Goal: Use online tool/utility: Utilize a website feature to perform a specific function

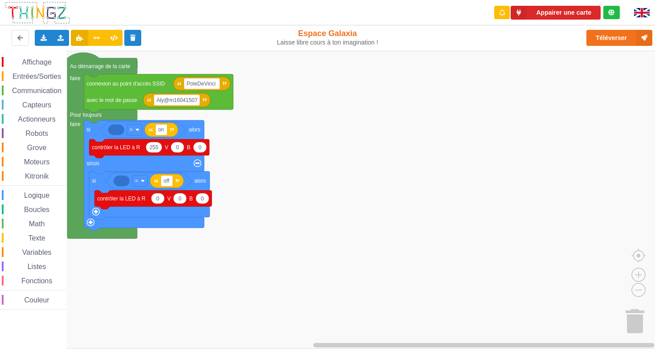
click at [41, 245] on div "Affichage Entrées/Sorties Communication Capteurs Actionneurs Robots Grove Moteu…" at bounding box center [33, 183] width 66 height 252
click at [42, 251] on span "Variables" at bounding box center [37, 252] width 32 height 8
click at [376, 134] on rect "Espace de travail de Blocky" at bounding box center [330, 200] width 661 height 298
click at [118, 131] on icon "Espace de travail de Blocky" at bounding box center [116, 129] width 16 height 11
click at [43, 251] on span "Variables" at bounding box center [37, 252] width 32 height 8
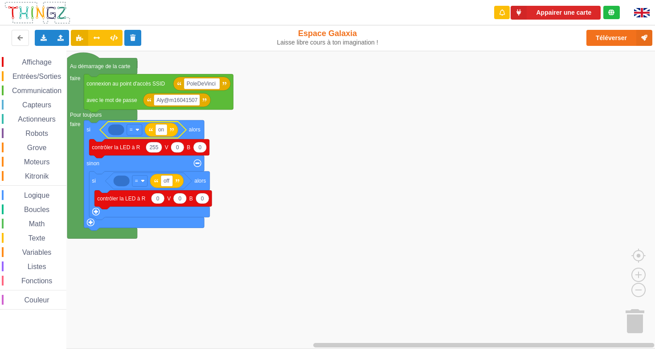
click at [368, 126] on rect "Espace de travail de Blocky" at bounding box center [330, 200] width 661 height 298
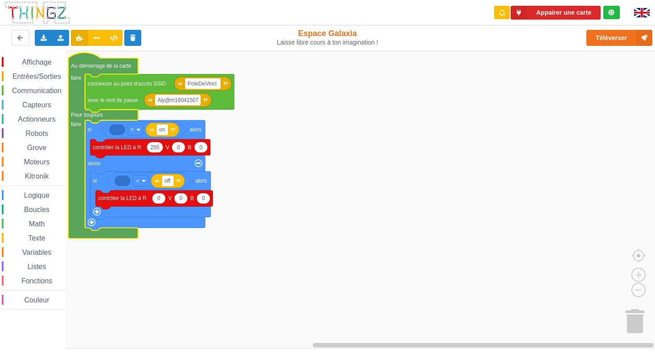
click at [403, 318] on rect "Espace de travail de Blocky" at bounding box center [330, 200] width 661 height 298
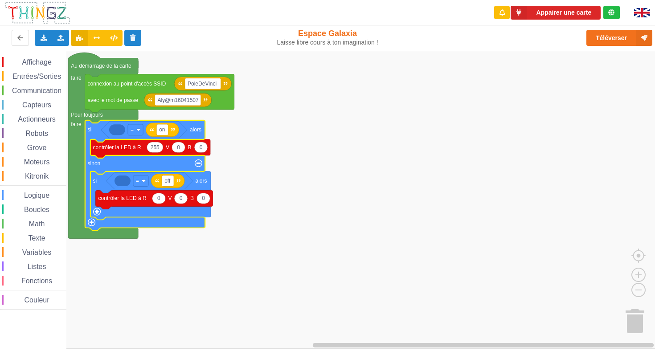
click at [126, 167] on icon "Espace de travail de Blocky" at bounding box center [145, 175] width 120 height 110
click at [36, 253] on span "Variables" at bounding box center [37, 252] width 32 height 8
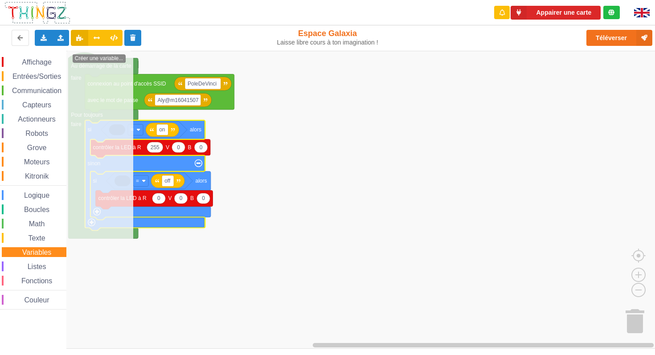
click at [273, 240] on rect "Espace de travail de Blocky" at bounding box center [330, 200] width 661 height 298
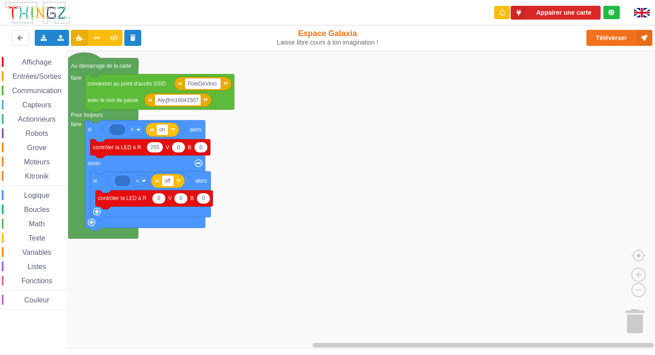
click at [122, 133] on icon "Espace de travail de Blocky" at bounding box center [117, 129] width 16 height 11
click at [324, 169] on rect "Espace de travail de Blocky" at bounding box center [330, 200] width 661 height 298
click at [92, 131] on icon "Espace de travail de Blocky" at bounding box center [145, 175] width 120 height 110
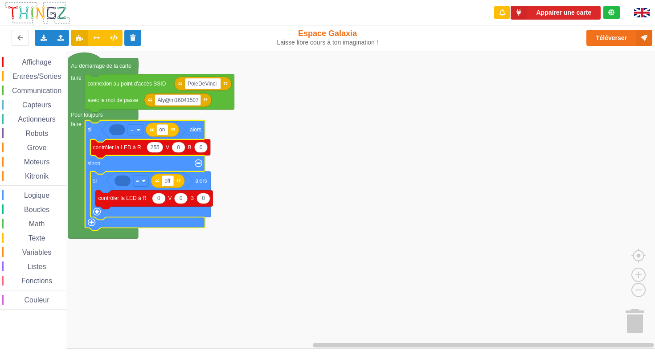
click at [35, 235] on span "Texte" at bounding box center [37, 238] width 20 height 8
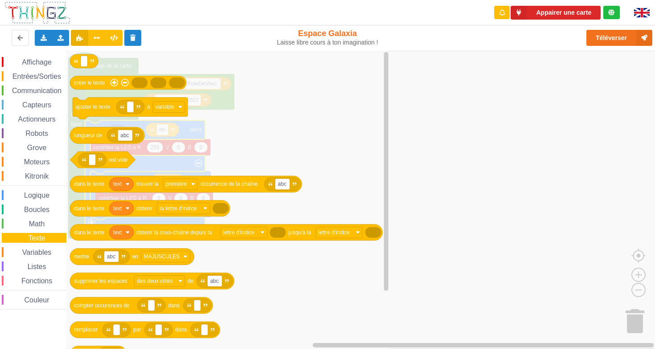
click at [35, 235] on span "Texte" at bounding box center [37, 238] width 20 height 8
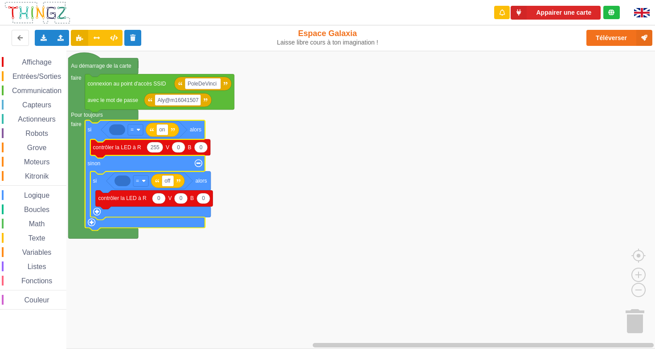
click at [165, 258] on rect "Espace de travail de Blocky" at bounding box center [330, 200] width 661 height 298
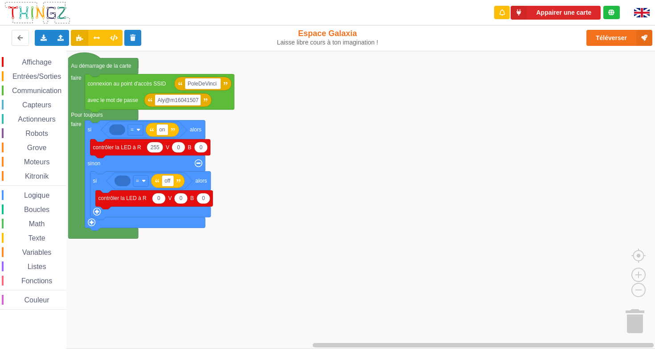
click at [173, 33] on div "Exporter l'assemblage de blocs Exporter l'assemblage de blocs au format Python …" at bounding box center [130, 38] width 269 height 28
click at [269, 191] on rect "Espace de travail de Blocky" at bounding box center [330, 200] width 661 height 298
click at [42, 249] on span "Variables" at bounding box center [37, 252] width 32 height 8
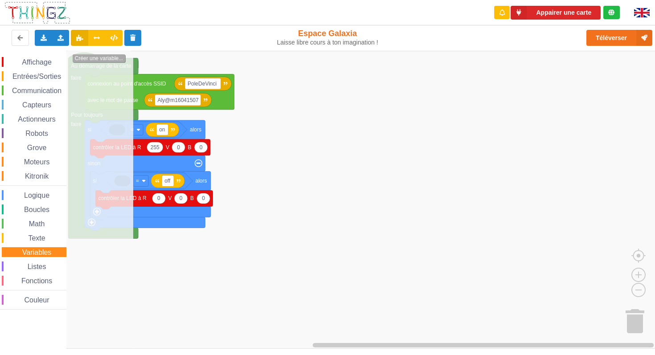
click at [89, 58] on text "Créer une variable..." at bounding box center [99, 58] width 49 height 6
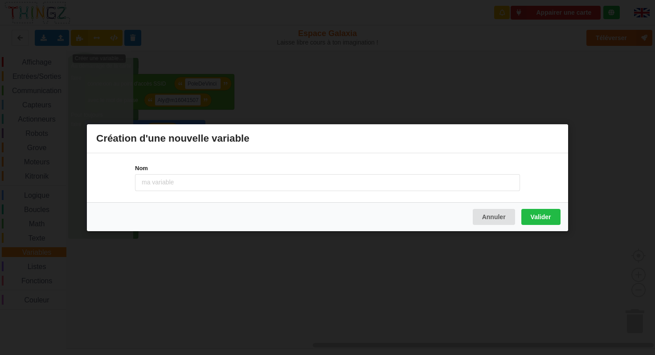
click at [191, 180] on input at bounding box center [327, 182] width 385 height 17
type input "M"
type input "message"
click at [496, 216] on button "Annuler" at bounding box center [493, 216] width 42 height 16
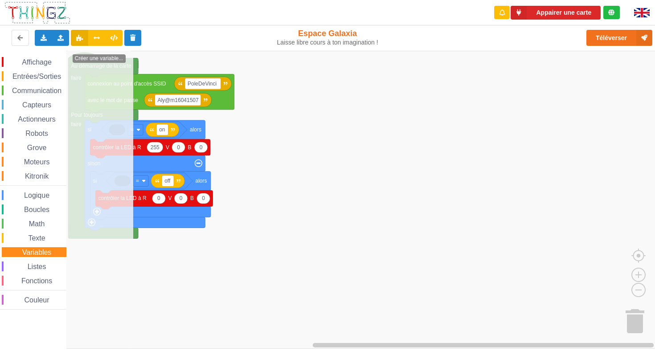
click at [358, 199] on rect "Espace de travail de Blocky" at bounding box center [330, 200] width 661 height 298
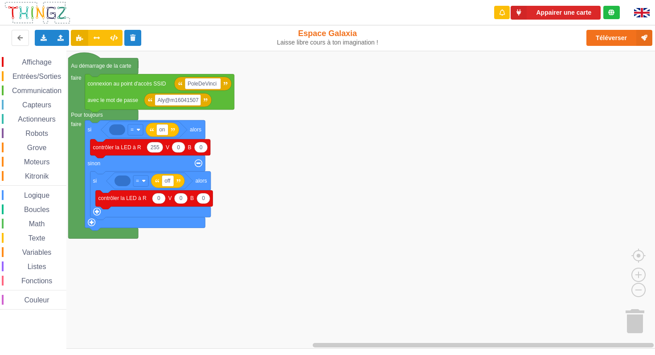
click at [384, 172] on rect "Espace de travail de Blocky" at bounding box center [330, 200] width 661 height 298
click at [363, 133] on rect "Espace de travail de Blocky" at bounding box center [330, 200] width 661 height 298
click at [336, 171] on rect "Espace de travail de Blocky" at bounding box center [330, 200] width 661 height 298
click at [316, 34] on div "Espace Galaxia Laisse libre cours à ton imagination !" at bounding box center [328, 37] width 112 height 18
click at [317, 162] on rect "Espace de travail de Blocky" at bounding box center [330, 200] width 661 height 298
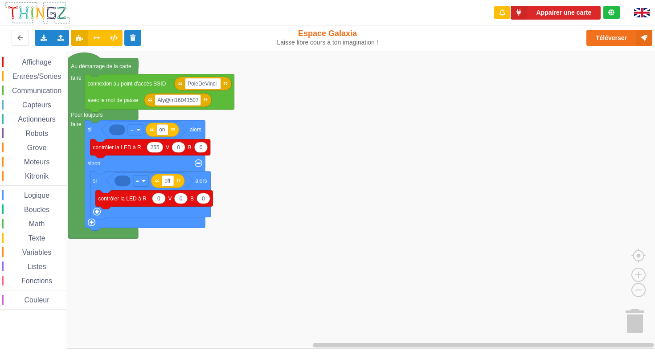
click at [232, 220] on rect "Espace de travail de Blocky" at bounding box center [330, 200] width 661 height 298
click at [18, 250] on span "Espace de travail de Blocky" at bounding box center [17, 252] width 7 height 7
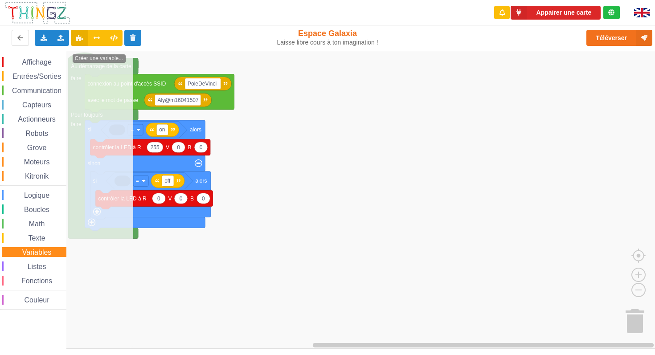
click at [346, 146] on rect "Espace de travail de Blocky" at bounding box center [330, 200] width 661 height 298
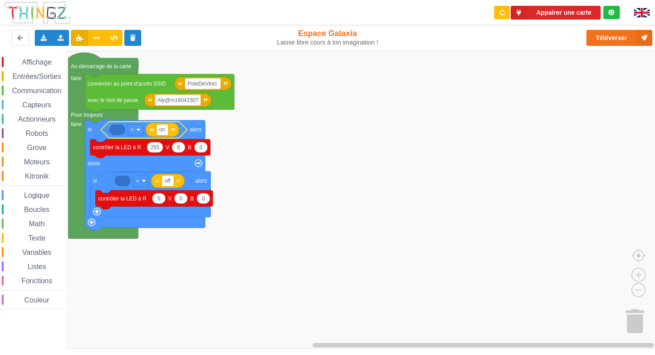
click at [36, 90] on span "Communication" at bounding box center [37, 91] width 52 height 8
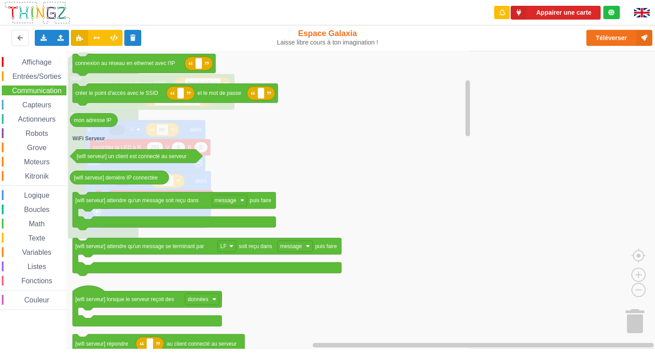
click at [151, 199] on text "[wifi serveur] attendre qu'un message soit reçu dans" at bounding box center [136, 200] width 123 height 6
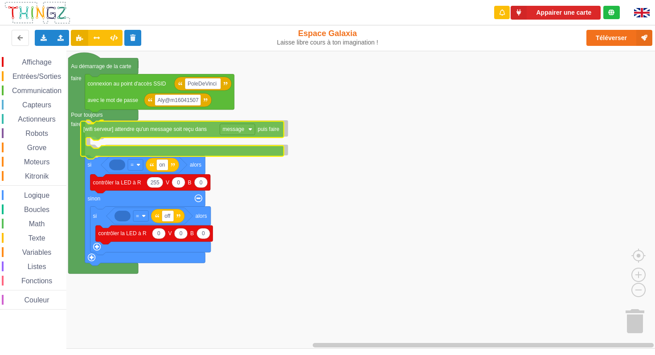
click at [131, 132] on div "Affichage Entrées/Sorties Communication Capteurs Actionneurs Robots Grove Moteu…" at bounding box center [330, 200] width 661 height 298
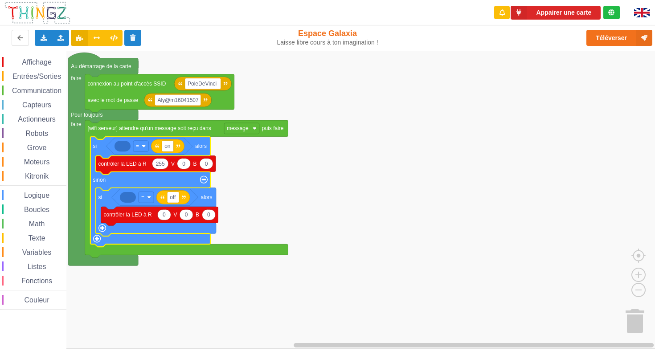
click at [122, 146] on icon "Espace de travail de Blocky" at bounding box center [122, 146] width 16 height 11
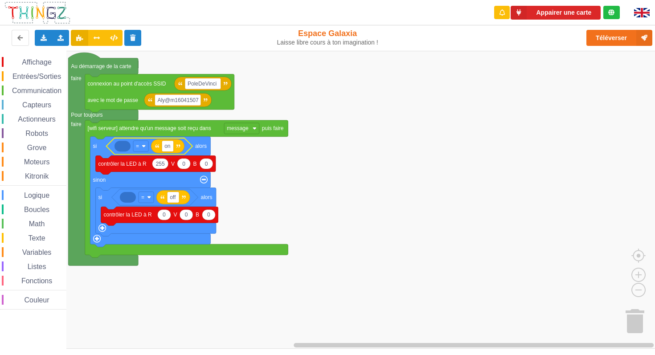
click at [35, 251] on span "Variables" at bounding box center [37, 252] width 32 height 8
click at [269, 168] on rect "Espace de travail de Blocky" at bounding box center [330, 200] width 661 height 298
click at [38, 253] on span "Variables" at bounding box center [37, 252] width 32 height 8
click at [124, 147] on div "Affichage Entrées/Sorties Communication Capteurs Actionneurs Robots Grove Moteu…" at bounding box center [330, 200] width 661 height 298
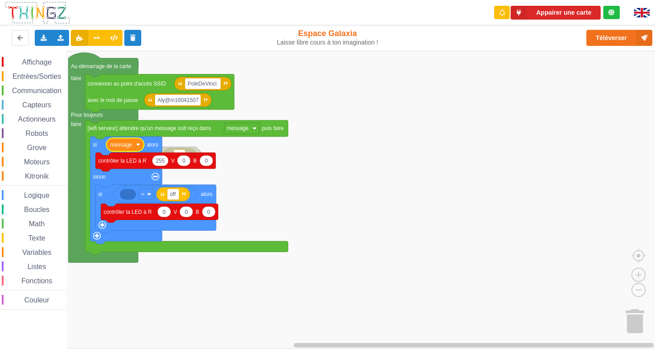
click at [32, 250] on span "Variables" at bounding box center [37, 252] width 32 height 8
click at [125, 193] on div "Affichage Entrées/Sorties Communication Capteurs Actionneurs Robots Grove Moteu…" at bounding box center [330, 200] width 661 height 298
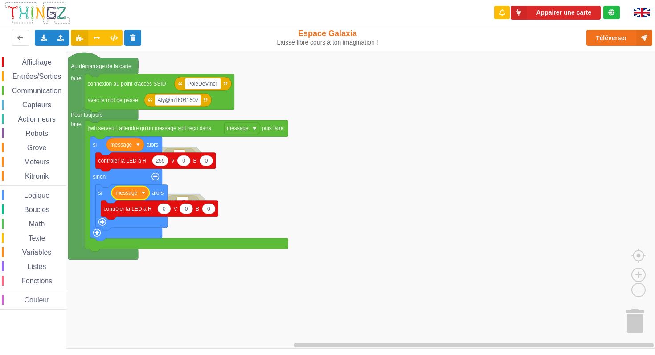
click at [37, 259] on div "Affichage Entrées/Sorties Communication Capteurs Actionneurs Robots Grove Moteu…" at bounding box center [33, 183] width 66 height 252
click at [41, 244] on div "Affichage Entrées/Sorties Communication Capteurs Actionneurs Robots Grove Moteu…" at bounding box center [33, 183] width 66 height 252
click at [41, 251] on span "Variables" at bounding box center [37, 252] width 32 height 8
click at [336, 177] on rect "Espace de travail de Blocky" at bounding box center [330, 200] width 661 height 298
click at [292, 161] on rect "Espace de travail de Blocky" at bounding box center [330, 200] width 661 height 298
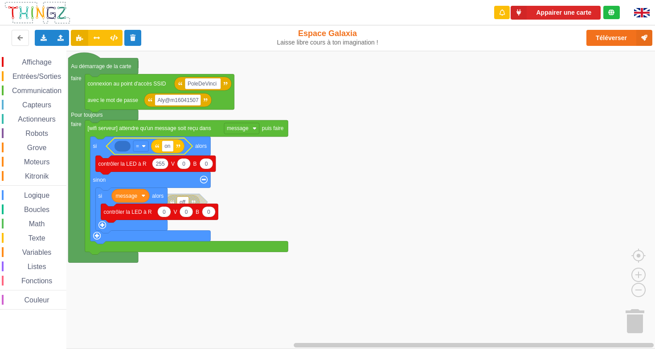
click at [206, 198] on rect "Espace de travail de Blocky" at bounding box center [330, 200] width 661 height 298
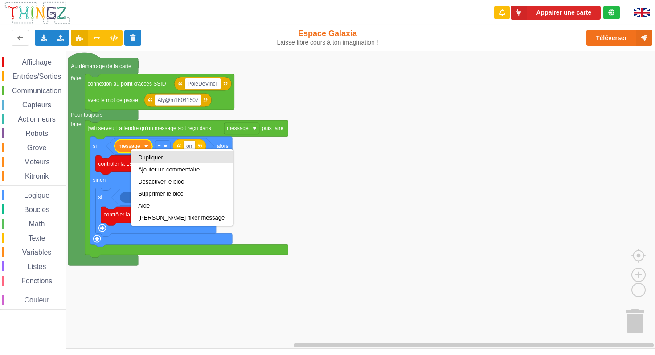
click at [149, 159] on div "Dupliquer" at bounding box center [181, 157] width 87 height 7
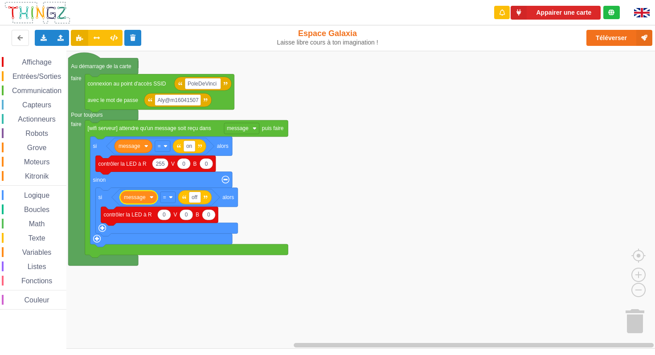
click at [302, 200] on rect "Espace de travail de Blocky" at bounding box center [330, 200] width 661 height 298
click at [374, 205] on rect "Espace de travail de Blocky" at bounding box center [330, 200] width 661 height 298
click at [161, 305] on rect "Espace de travail de Blocky" at bounding box center [330, 200] width 661 height 298
click at [427, 9] on div "Appairer une carte" at bounding box center [327, 12] width 667 height 25
click at [95, 38] on icon at bounding box center [97, 37] width 8 height 5
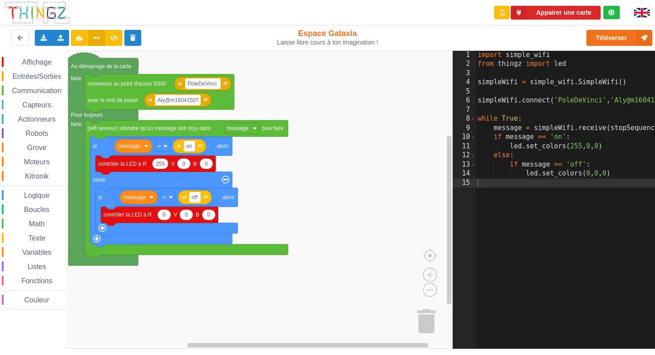
click at [146, 146] on image "Espace de travail de Blocky" at bounding box center [146, 146] width 4 height 4
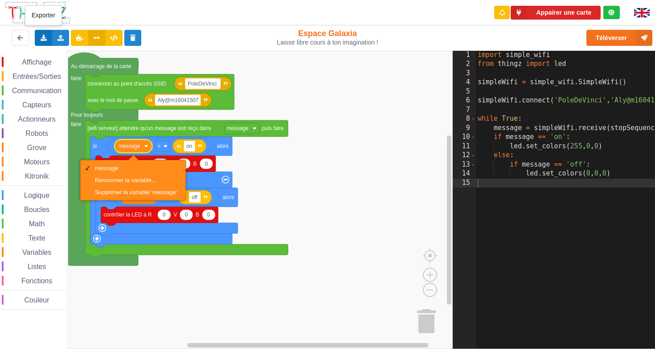
click at [44, 35] on icon at bounding box center [44, 37] width 8 height 5
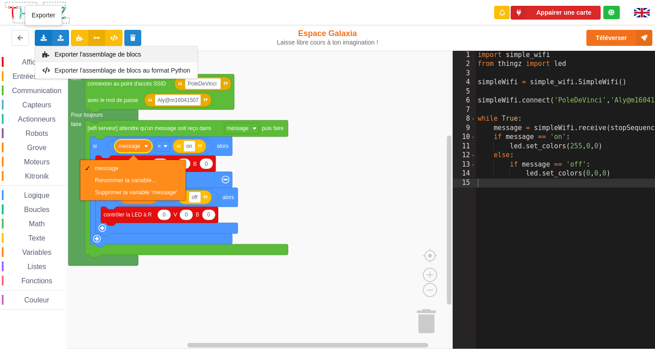
click at [77, 53] on span "Exporter l'assemblage de blocs" at bounding box center [98, 54] width 86 height 7
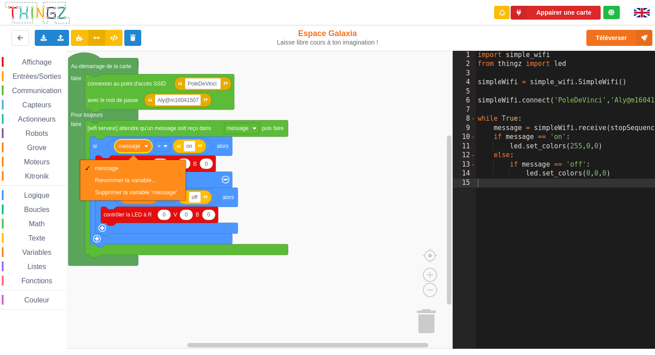
click at [374, 179] on rect "Espace de travail de Blocky" at bounding box center [226, 200] width 452 height 298
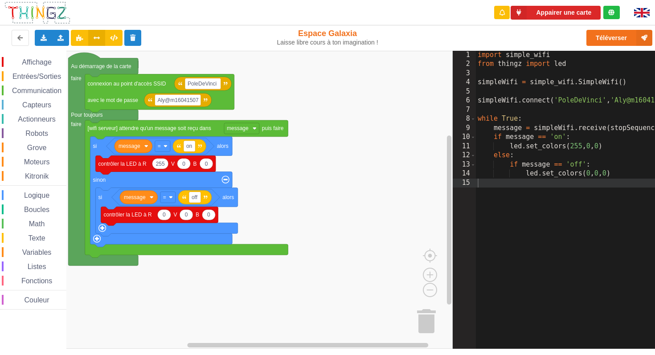
click at [409, 80] on rect "Espace de travail de Blocky" at bounding box center [226, 200] width 452 height 298
click at [402, 70] on rect "Espace de travail de Blocky" at bounding box center [226, 200] width 452 height 298
click at [432, 24] on div "Téléverser" at bounding box center [523, 38] width 269 height 28
click at [134, 33] on button at bounding box center [132, 38] width 17 height 16
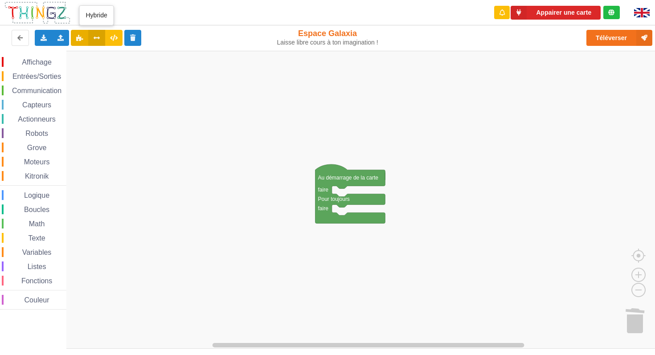
click at [97, 37] on icon at bounding box center [97, 37] width 8 height 5
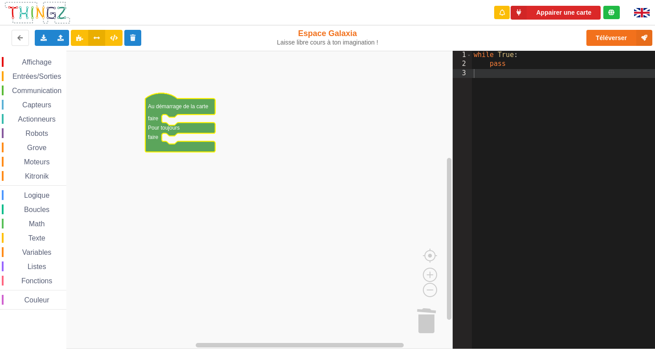
click at [26, 65] on span "Affichage" at bounding box center [36, 62] width 32 height 8
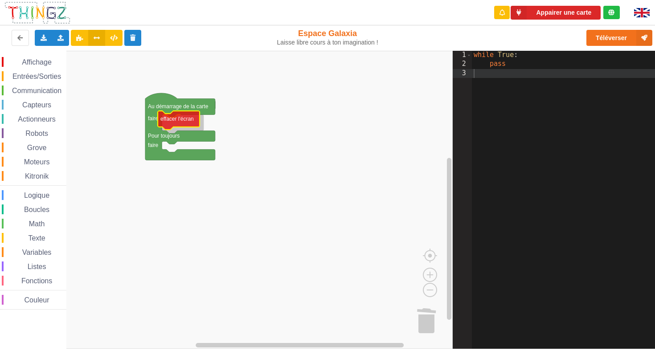
click at [177, 119] on div "Affichage Entrées/Sorties Communication Capteurs Actionneurs Robots Grove Moteu…" at bounding box center [226, 200] width 452 height 298
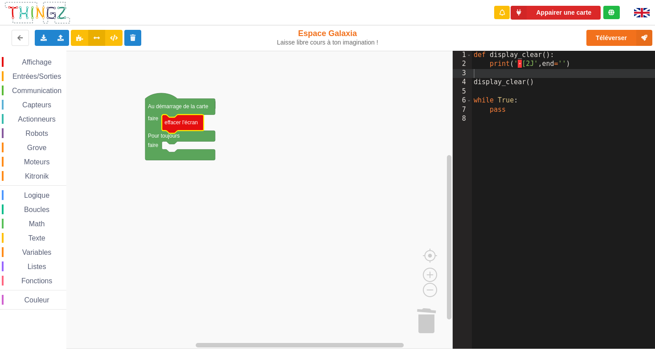
click at [44, 63] on span "Affichage" at bounding box center [36, 62] width 32 height 8
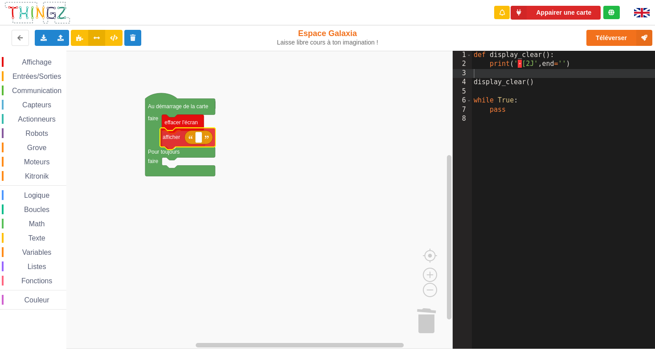
click at [175, 141] on div "Affichage Entrées/Sorties Communication Capteurs Actionneurs Robots Grove Moteu…" at bounding box center [226, 200] width 452 height 298
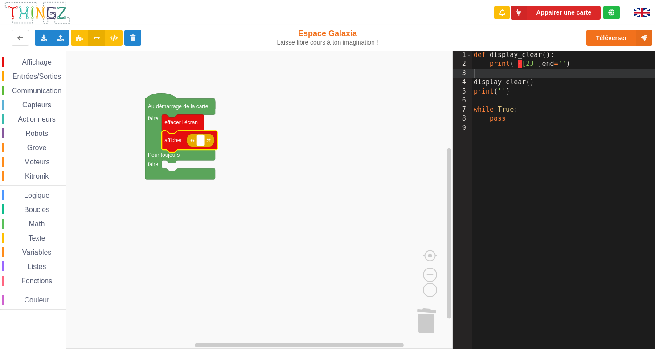
click at [200, 140] on text "Espace de travail de Blocky" at bounding box center [199, 140] width 1 height 6
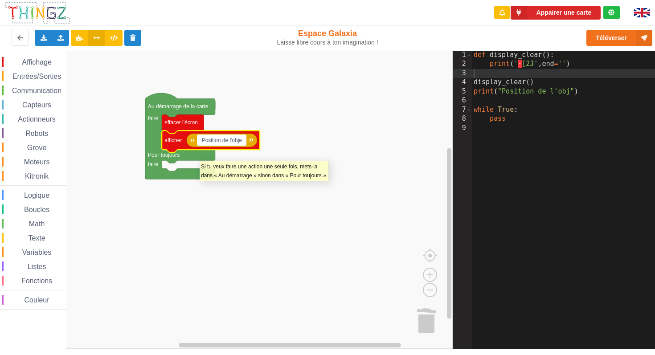
type input "Position de l'objet"
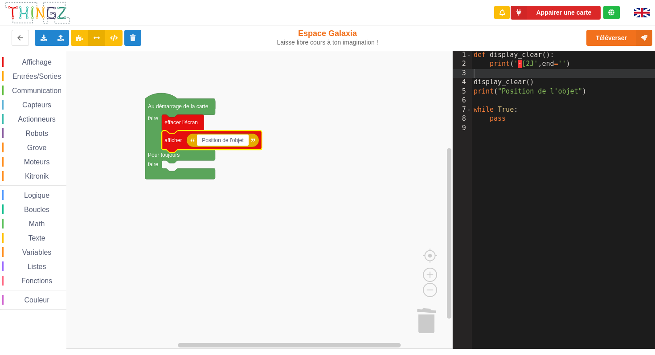
click at [257, 167] on rect "Espace de travail de Blocky" at bounding box center [226, 200] width 452 height 298
click at [32, 91] on span "Communication" at bounding box center [37, 91] width 52 height 8
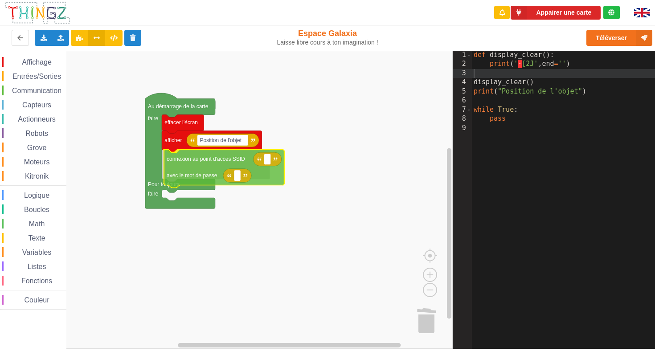
click at [206, 160] on div "Affichage Entrées/Sorties Communication Capteurs Actionneurs Robots Grove Moteu…" at bounding box center [226, 200] width 452 height 298
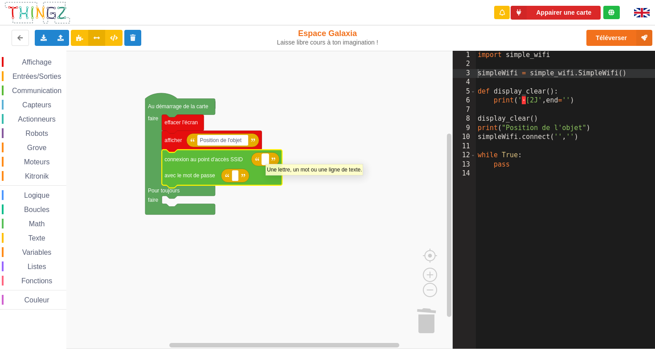
click at [265, 159] on text "Espace de travail de Blocky" at bounding box center [265, 159] width 1 height 6
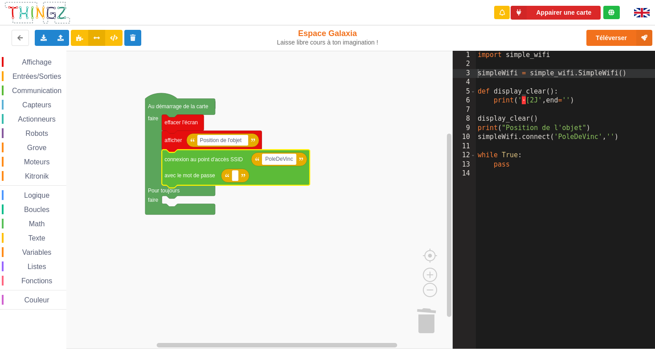
type input "PoleDeVinci"
click at [235, 176] on text "Espace de travail de Blocky" at bounding box center [234, 175] width 1 height 6
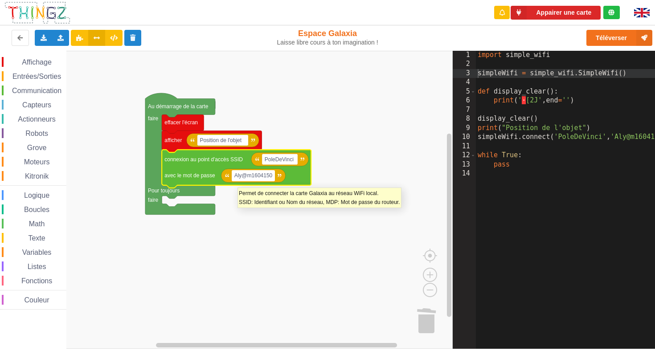
type input "Aly@m16041507"
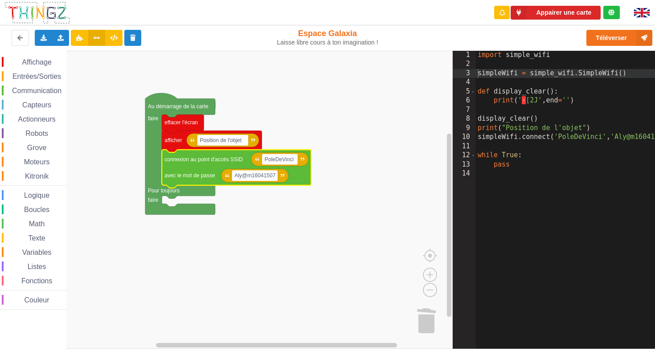
click at [41, 162] on span "Moteurs" at bounding box center [37, 162] width 28 height 8
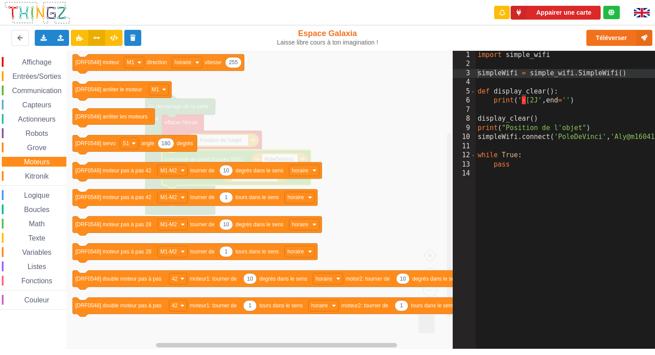
click at [38, 151] on span "Grove" at bounding box center [37, 148] width 22 height 8
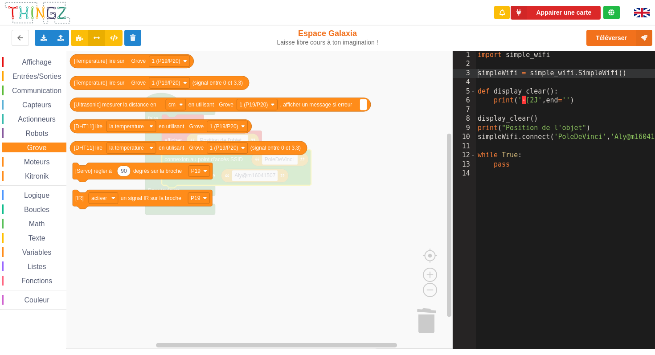
click at [33, 79] on span "Entrées/Sorties" at bounding box center [36, 77] width 51 height 8
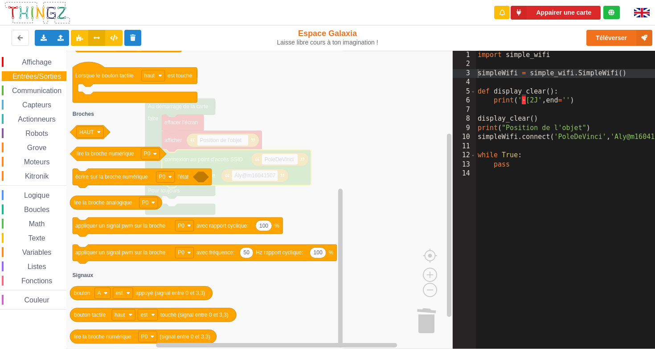
click at [33, 283] on span "Fonctions" at bounding box center [36, 281] width 33 height 8
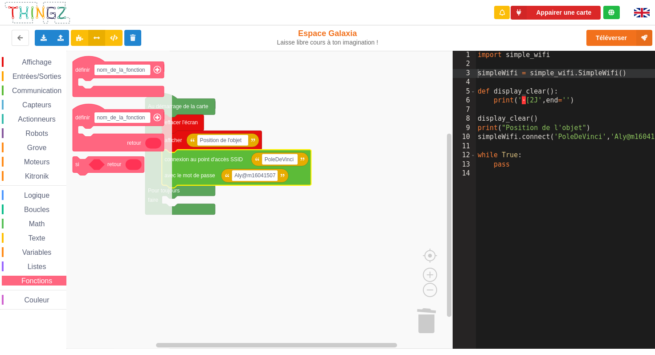
click at [41, 176] on span "Kitronik" at bounding box center [37, 176] width 26 height 8
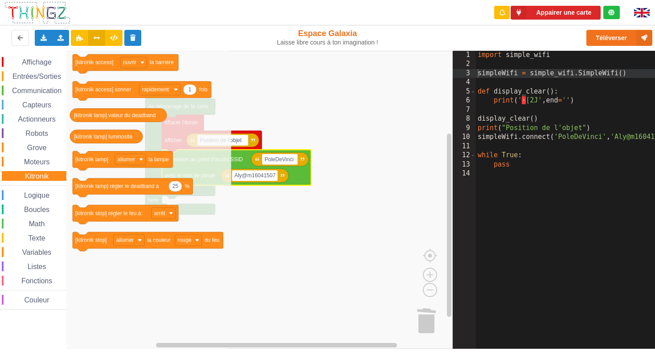
click at [38, 165] on span "Moteurs" at bounding box center [37, 162] width 28 height 8
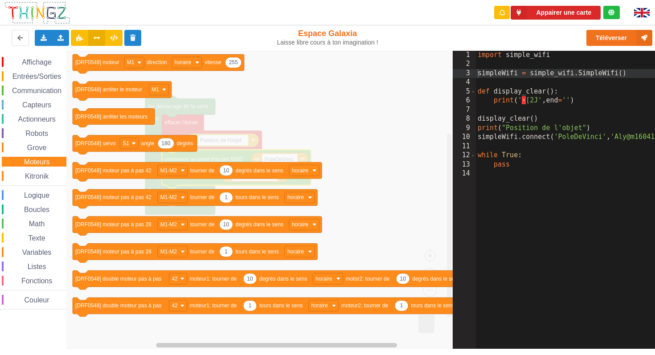
click at [45, 176] on span "Kitronik" at bounding box center [37, 176] width 26 height 8
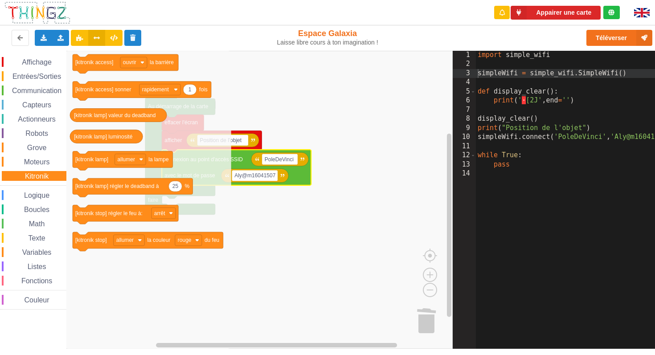
click at [22, 147] on span "Espace de travail de Blocky" at bounding box center [22, 147] width 7 height 7
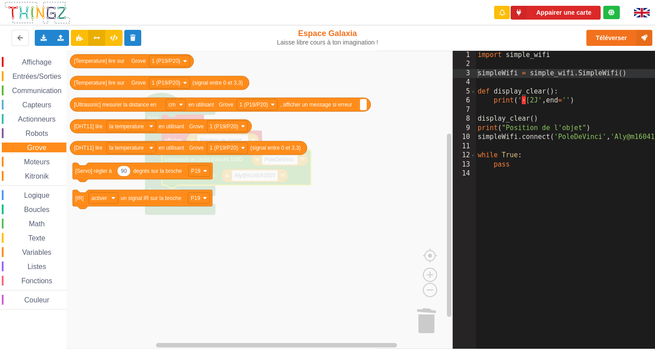
click at [43, 252] on span "Variables" at bounding box center [37, 252] width 32 height 8
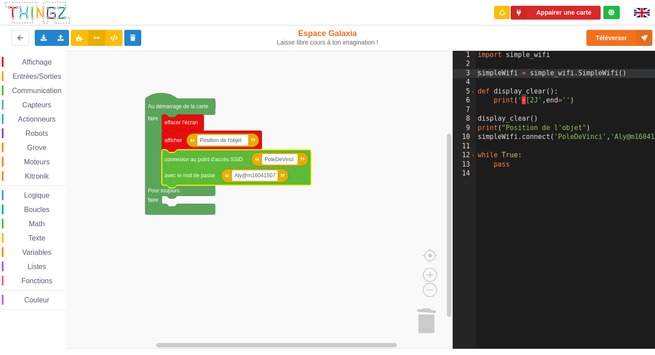
click at [235, 211] on rect "Espace de travail de Blocky" at bounding box center [226, 200] width 452 height 298
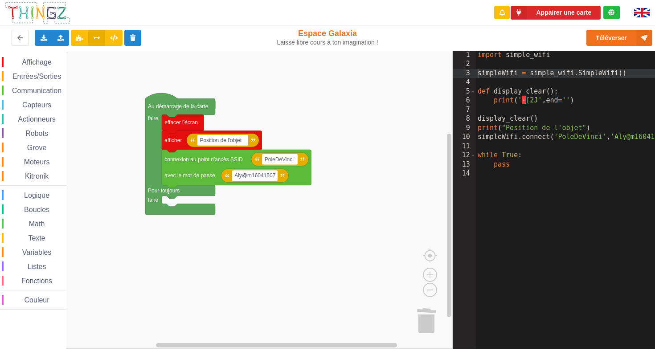
click at [39, 249] on span "Variables" at bounding box center [37, 252] width 32 height 8
click at [167, 200] on rect "Espace de travail de Blocky" at bounding box center [226, 200] width 452 height 298
click at [151, 204] on icon "Espace de travail de Blocky" at bounding box center [180, 154] width 70 height 122
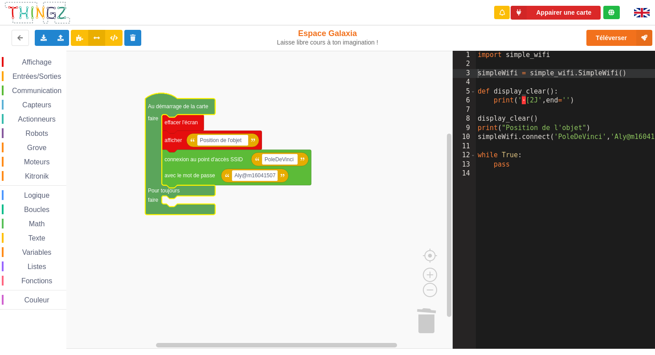
click at [33, 249] on span "Variables" at bounding box center [37, 252] width 32 height 8
click at [35, 77] on span "Entrées/Sorties" at bounding box center [36, 77] width 51 height 8
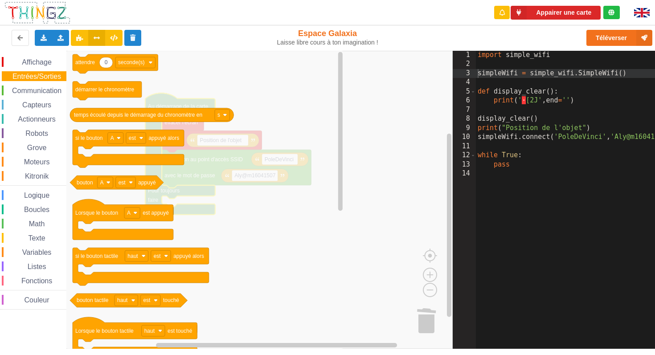
click at [33, 106] on span "Capteurs" at bounding box center [37, 105] width 32 height 8
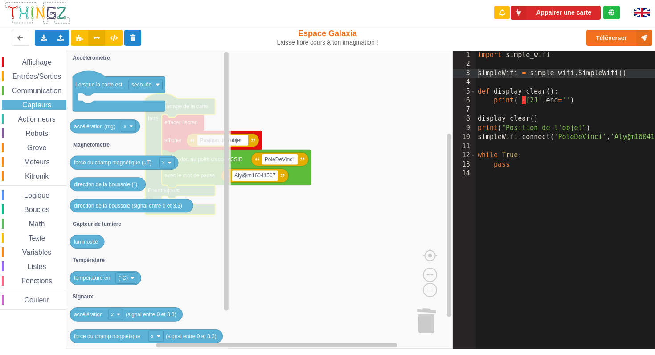
click at [31, 120] on span "Actionneurs" at bounding box center [36, 119] width 41 height 8
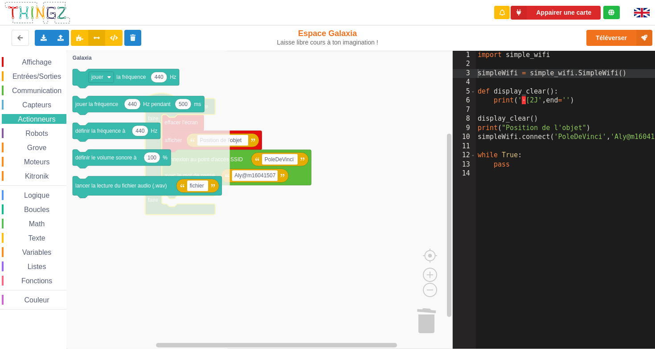
click at [30, 133] on span "Robots" at bounding box center [36, 134] width 25 height 8
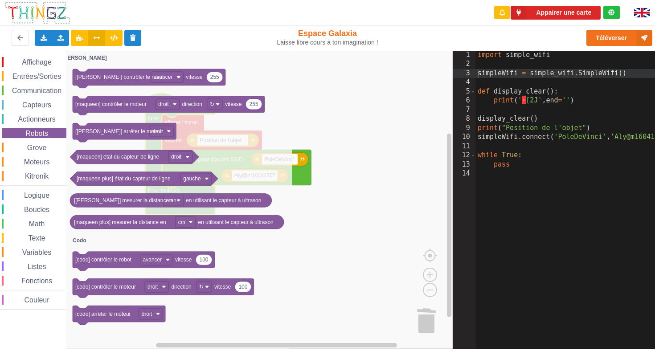
click at [32, 148] on span "Grove" at bounding box center [37, 148] width 22 height 8
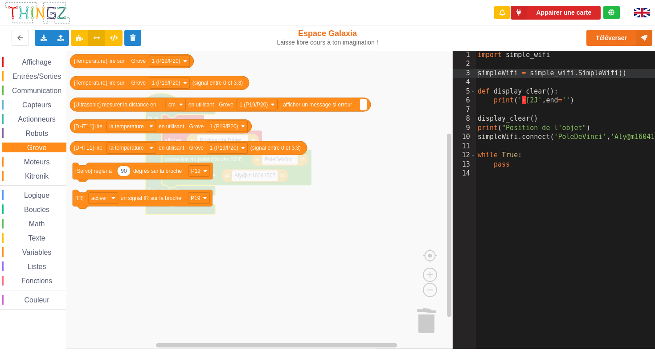
click at [31, 163] on span "Moteurs" at bounding box center [37, 162] width 28 height 8
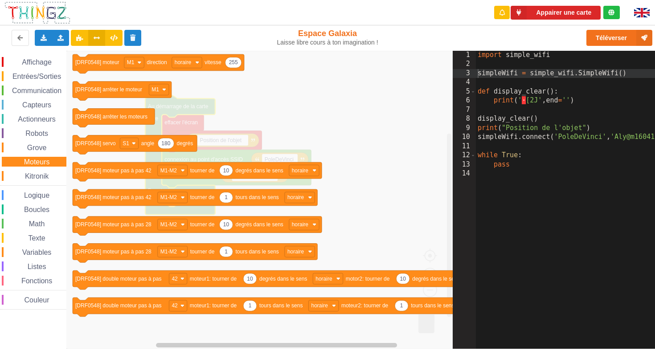
click at [53, 176] on div "Kitronik" at bounding box center [34, 176] width 65 height 10
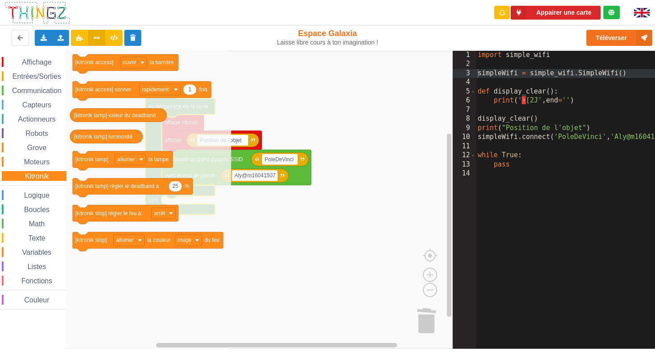
click at [37, 240] on span "Texte" at bounding box center [37, 238] width 20 height 8
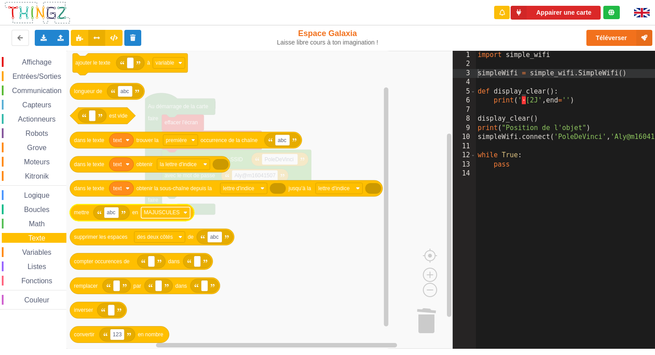
click at [185, 213] on image "Espace de travail de Blocky" at bounding box center [185, 213] width 4 height 4
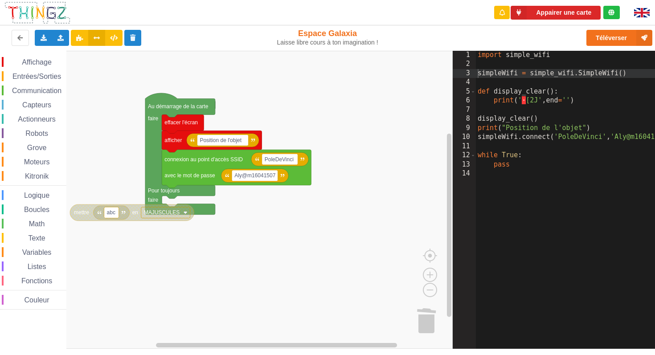
click at [119, 213] on icon "Espace de travail de Blocky" at bounding box center [112, 213] width 36 height 14
click at [85, 210] on text "mettre" at bounding box center [81, 212] width 15 height 6
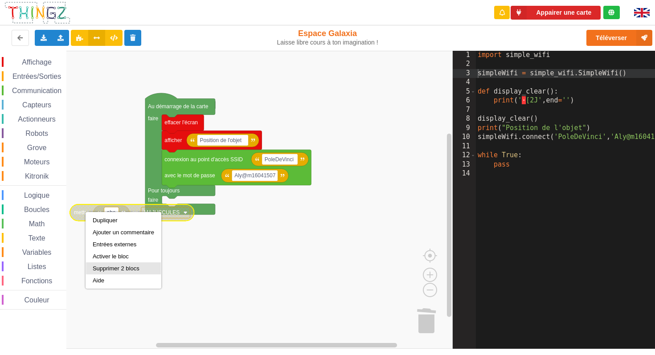
click at [109, 270] on div "Supprimer 2 blocs" at bounding box center [123, 268] width 61 height 7
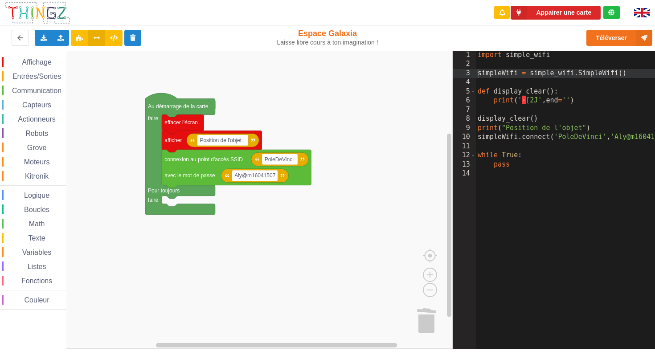
click at [37, 253] on span "Variables" at bounding box center [37, 252] width 32 height 8
click at [37, 240] on span "Texte" at bounding box center [37, 238] width 20 height 8
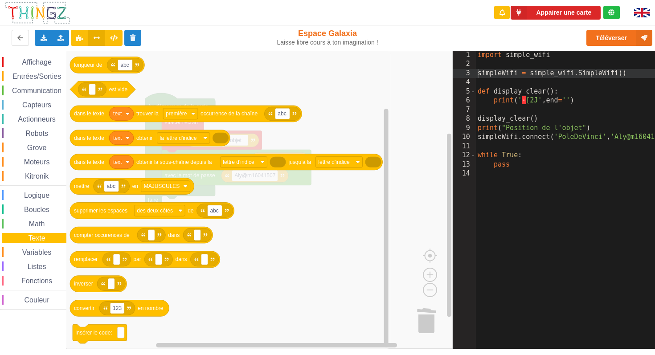
click at [41, 75] on span "Entrées/Sorties" at bounding box center [36, 77] width 51 height 8
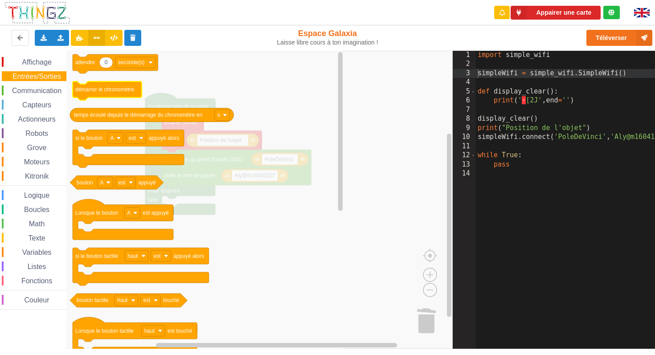
click at [97, 86] on text "démarrer le chronomètre" at bounding box center [104, 89] width 59 height 6
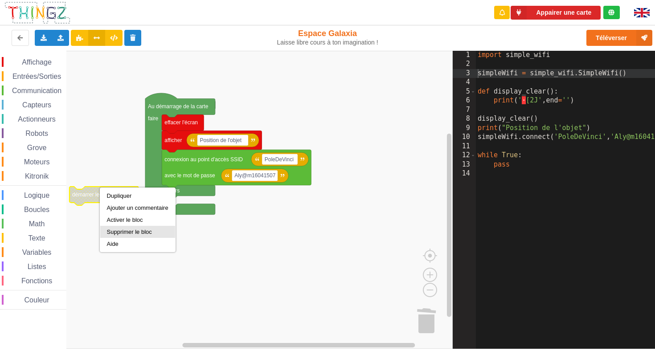
click at [130, 233] on div "Supprimer le bloc" at bounding box center [137, 231] width 61 height 7
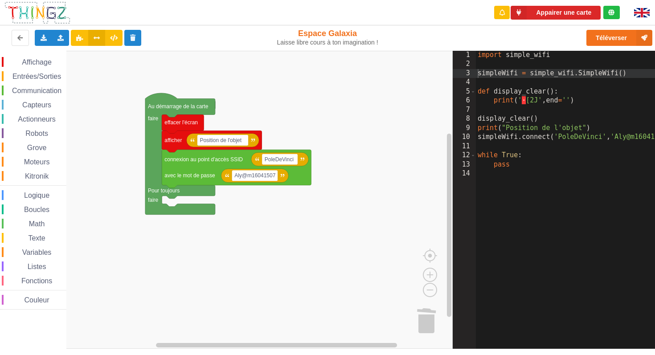
click at [55, 76] on span "Entrées/Sorties" at bounding box center [36, 77] width 51 height 8
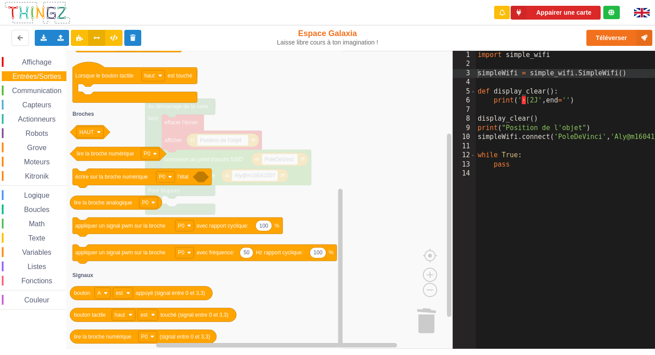
click at [29, 248] on div "Variables" at bounding box center [34, 252] width 65 height 10
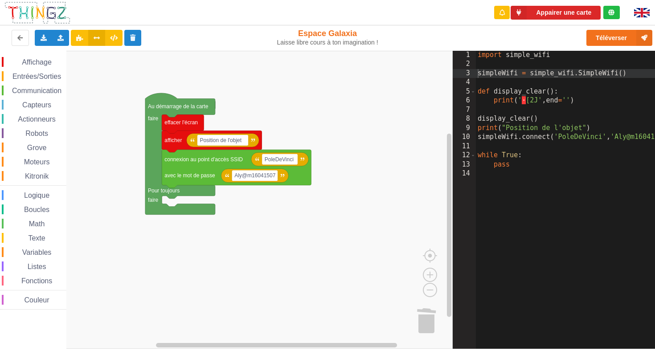
click at [146, 247] on rect "Espace de travail de Blocky" at bounding box center [226, 200] width 452 height 298
click at [164, 200] on rect "Espace de travail de Blocky" at bounding box center [226, 200] width 452 height 298
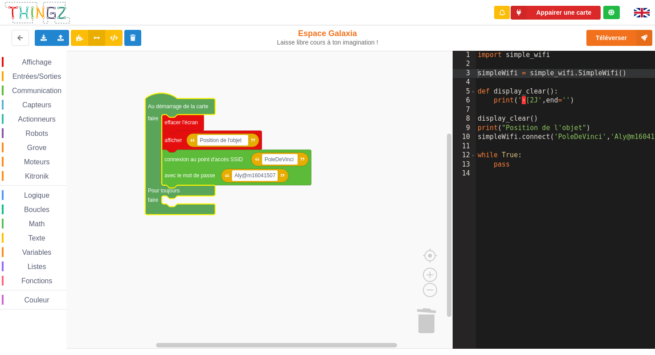
click at [156, 197] on text "faire" at bounding box center [153, 200] width 11 height 6
click at [33, 251] on span "Variables" at bounding box center [37, 252] width 32 height 8
click at [137, 249] on rect "Espace de travail de Blocky" at bounding box center [226, 200] width 452 height 298
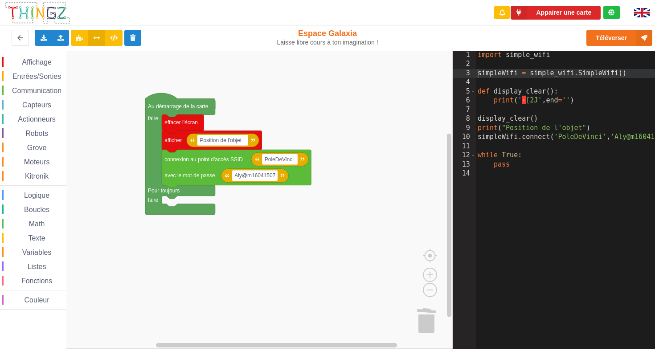
click at [35, 297] on span "Couleur" at bounding box center [37, 300] width 28 height 8
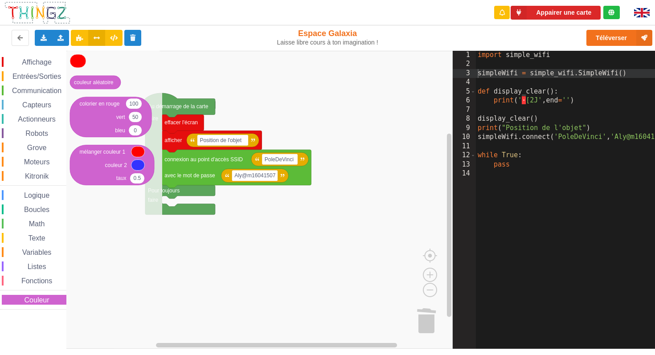
click at [35, 297] on span "Couleur" at bounding box center [37, 300] width 28 height 8
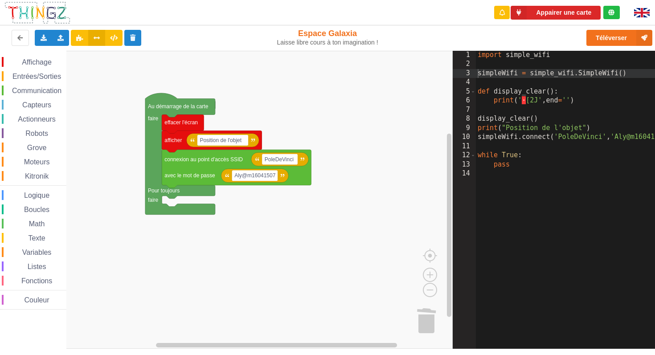
click at [33, 281] on span "Fonctions" at bounding box center [36, 281] width 33 height 8
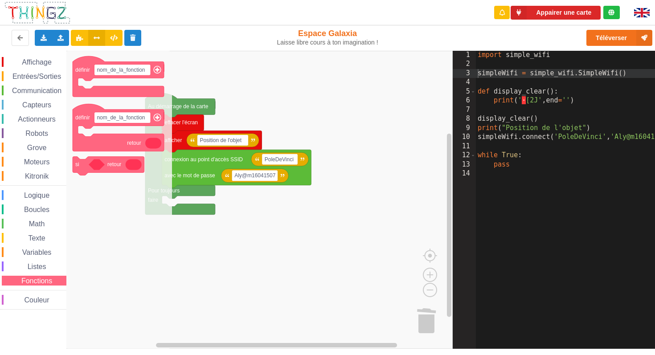
click at [33, 265] on span "Listes" at bounding box center [36, 267] width 21 height 8
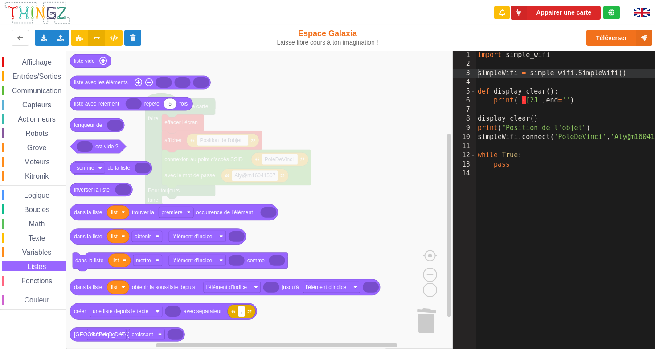
click at [34, 253] on span "Variables" at bounding box center [37, 252] width 32 height 8
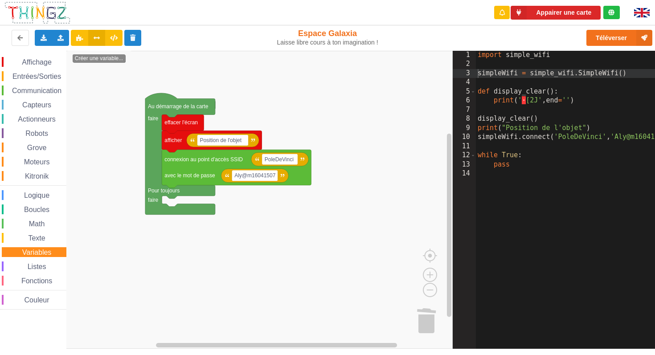
click at [43, 236] on span "Texte" at bounding box center [37, 238] width 20 height 8
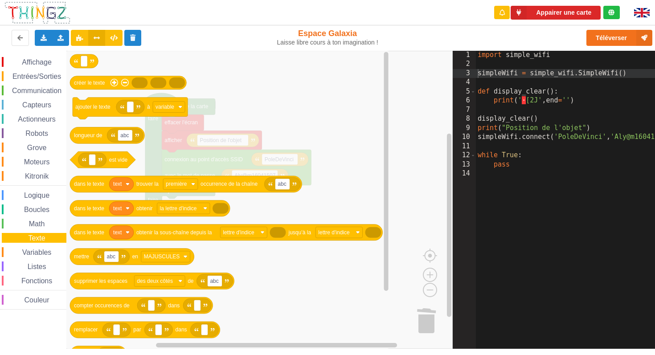
click at [34, 228] on span "Math" at bounding box center [37, 224] width 19 height 8
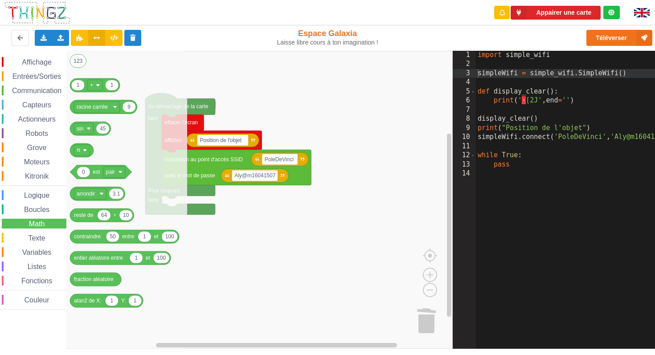
click at [36, 211] on span "Boucles" at bounding box center [37, 210] width 28 height 8
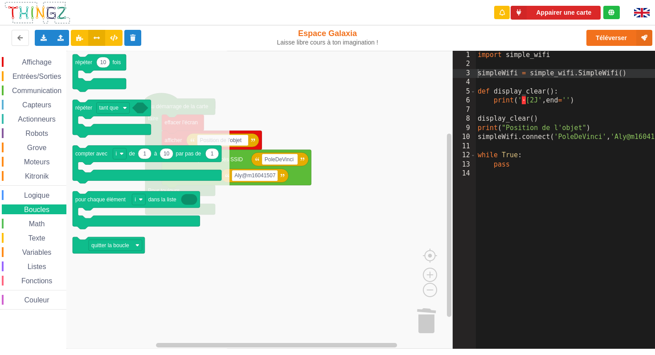
click at [37, 196] on span "Logique" at bounding box center [37, 195] width 28 height 8
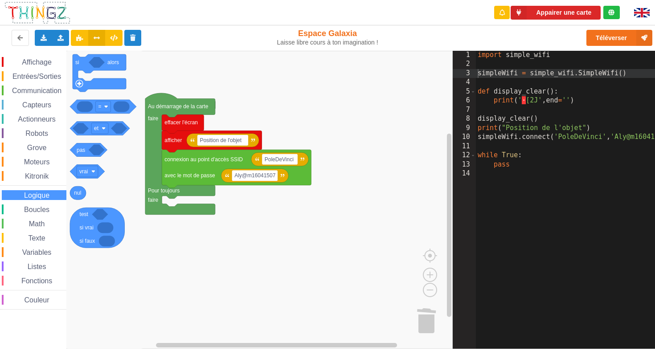
click at [39, 179] on span "Kitronik" at bounding box center [37, 176] width 26 height 8
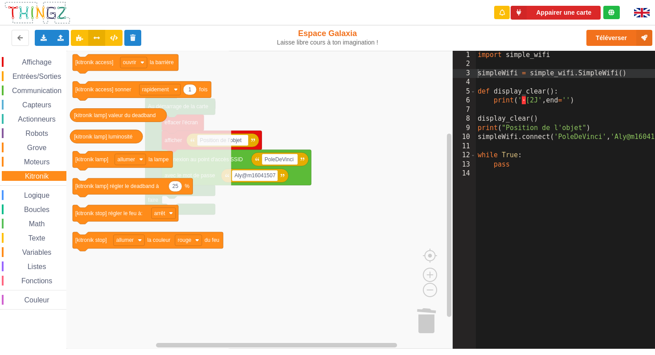
click at [32, 75] on span "Entrées/Sorties" at bounding box center [36, 77] width 51 height 8
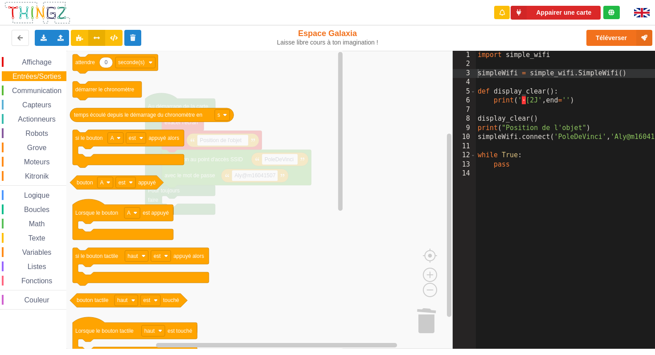
click at [303, 260] on icon "Espace de travail de Blocky" at bounding box center [205, 200] width 277 height 298
click at [391, 183] on rect "Espace de travail de Blocky" at bounding box center [226, 200] width 452 height 298
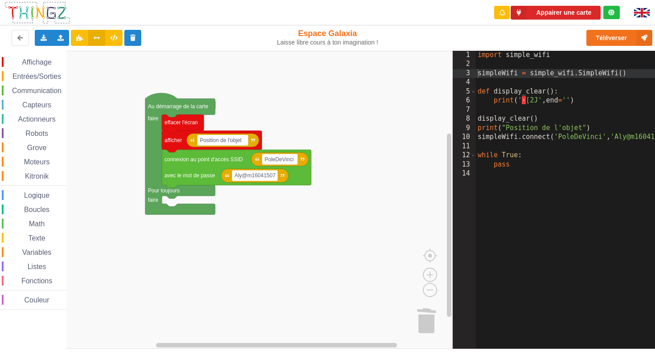
click at [158, 194] on icon "Espace de travail de Blocky" at bounding box center [180, 154] width 70 height 122
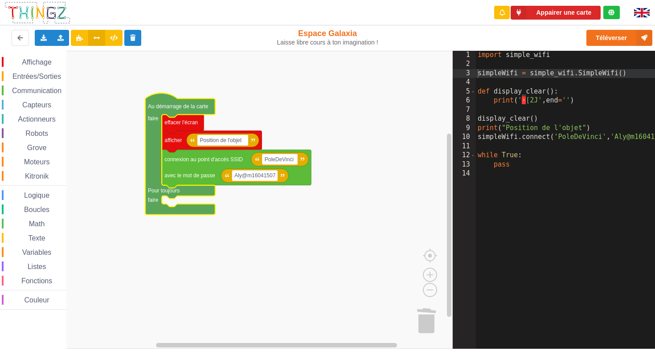
click at [48, 77] on span "Entrées/Sorties" at bounding box center [36, 77] width 51 height 8
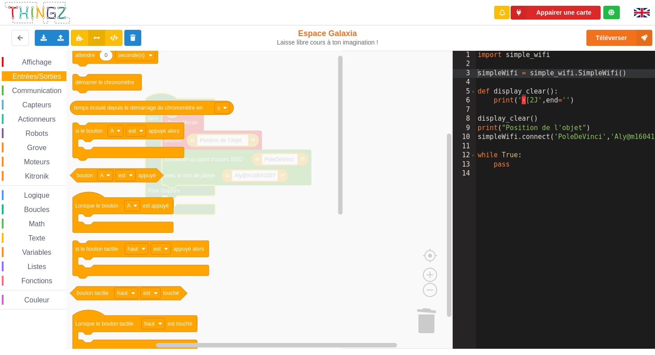
click at [44, 100] on div "Capteurs" at bounding box center [34, 105] width 65 height 10
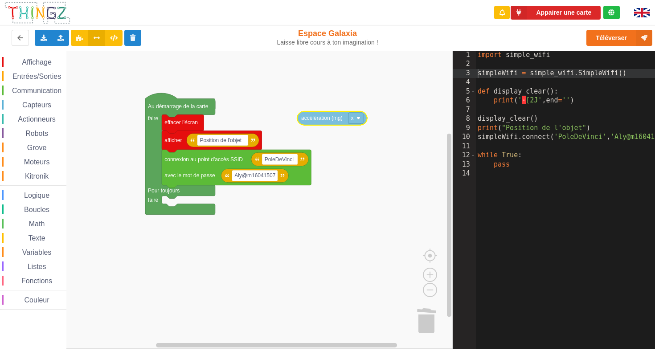
click at [338, 112] on div "Affichage Entrées/Sorties Communication Capteurs Actionneurs Robots Grove Moteu…" at bounding box center [226, 200] width 452 height 298
click at [49, 252] on span "Variables" at bounding box center [37, 252] width 32 height 8
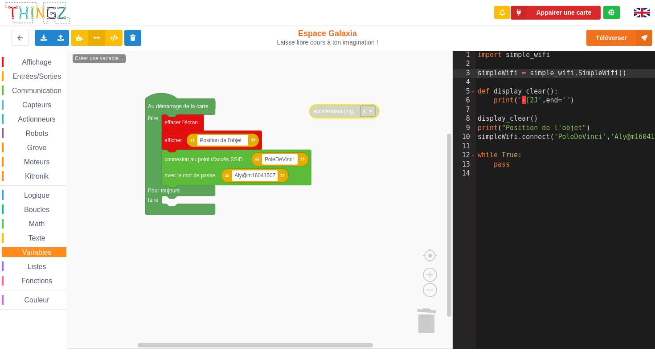
click at [87, 195] on icon "Espace de travail de Blocky" at bounding box center [100, 200] width 66 height 298
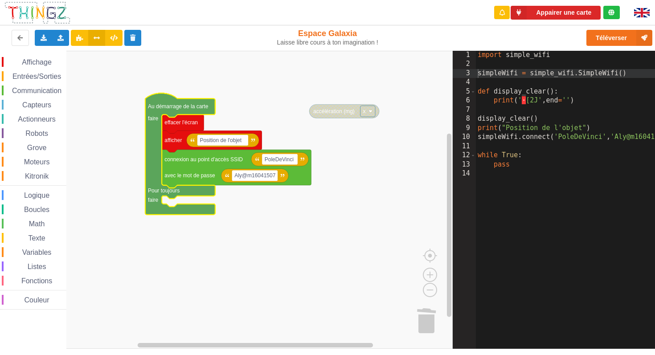
click at [171, 195] on icon "Espace de travail de Blocky" at bounding box center [180, 154] width 70 height 122
click at [156, 194] on icon "Espace de travail de Blocky" at bounding box center [180, 154] width 70 height 122
click at [33, 249] on span "Variables" at bounding box center [37, 252] width 32 height 8
click at [159, 205] on icon "Espace de travail de Blocky" at bounding box center [180, 154] width 70 height 122
click at [39, 251] on span "Variables" at bounding box center [37, 252] width 32 height 8
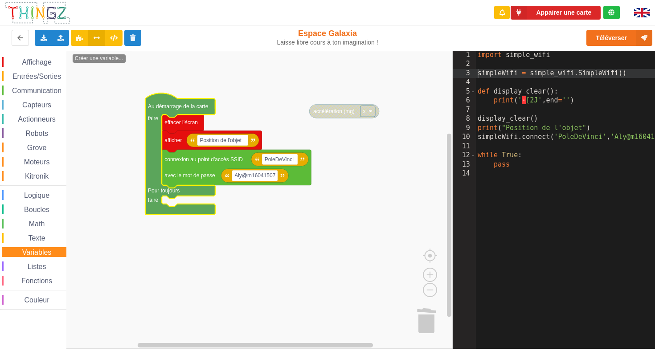
click at [40, 256] on span "Variables" at bounding box center [37, 252] width 32 height 8
click at [48, 250] on span "Variables" at bounding box center [37, 252] width 32 height 8
click at [52, 250] on span "Variables" at bounding box center [37, 252] width 32 height 8
click at [98, 117] on rect "Espace de travail de Blocky" at bounding box center [226, 200] width 452 height 298
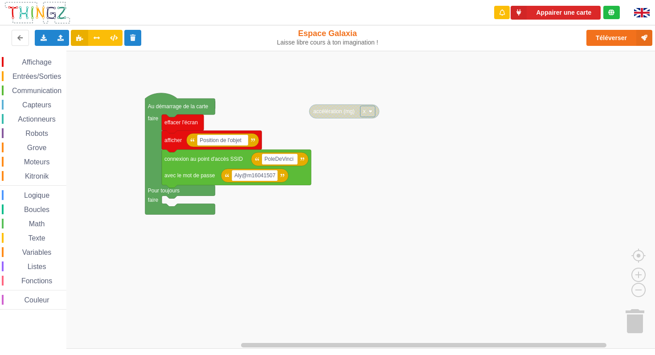
click at [35, 253] on span "Variables" at bounding box center [37, 252] width 32 height 8
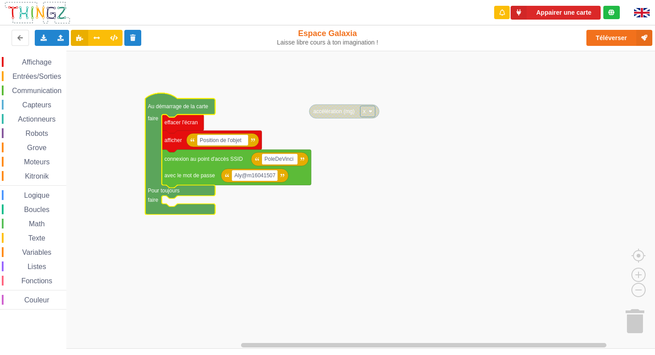
click at [41, 251] on span "Variables" at bounding box center [37, 252] width 32 height 8
click at [111, 228] on icon "Espace de travail de Blocky" at bounding box center [100, 200] width 66 height 298
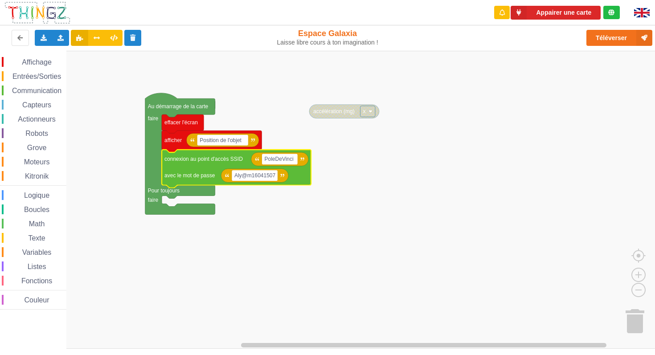
click at [36, 250] on span "Variables" at bounding box center [37, 252] width 32 height 8
click at [157, 204] on icon "Espace de travail de Blocky" at bounding box center [180, 154] width 70 height 122
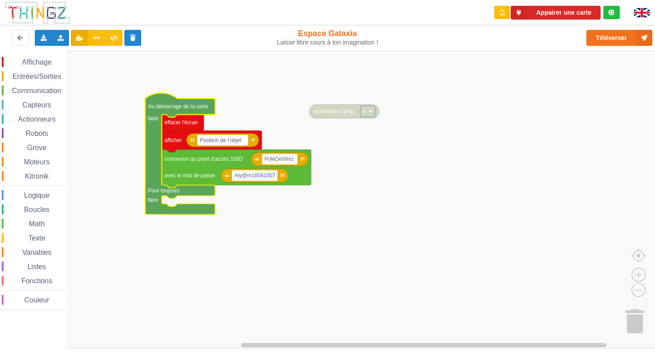
click at [31, 252] on span "Variables" at bounding box center [37, 252] width 32 height 8
click at [45, 196] on span "Logique" at bounding box center [37, 195] width 28 height 8
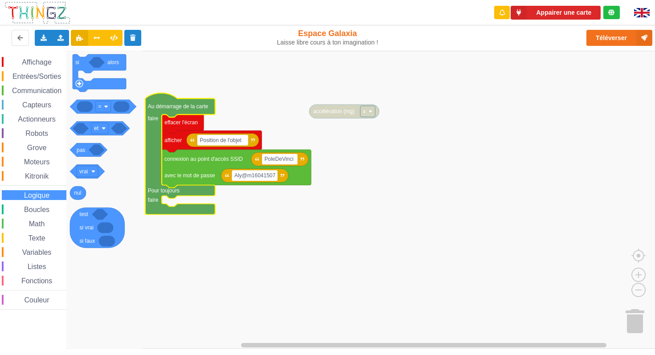
click at [40, 253] on span "Variables" at bounding box center [37, 252] width 32 height 8
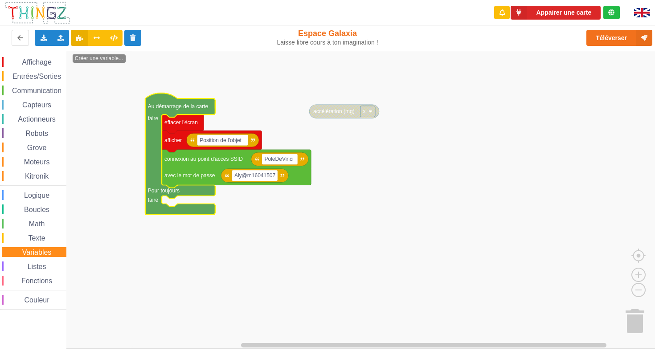
click at [180, 227] on rect "Espace de travail de Blocky" at bounding box center [330, 200] width 661 height 298
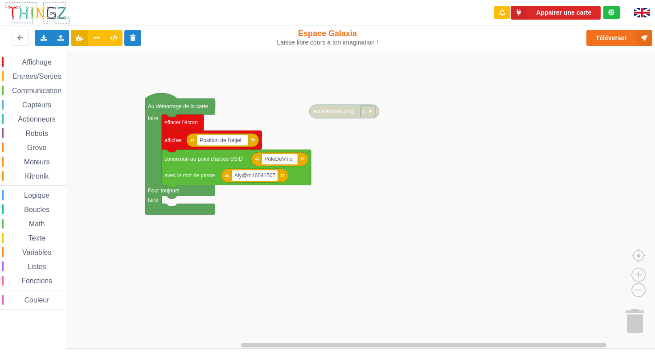
click at [244, 225] on rect "Espace de travail de Blocky" at bounding box center [330, 200] width 661 height 298
click at [44, 252] on span "Variables" at bounding box center [37, 252] width 32 height 8
click at [241, 244] on rect "Espace de travail de Blocky" at bounding box center [330, 200] width 661 height 298
click at [356, 214] on g "x" at bounding box center [351, 213] width 15 height 11
click at [357, 214] on rect "Espace de travail de Blocky" at bounding box center [351, 213] width 15 height 11
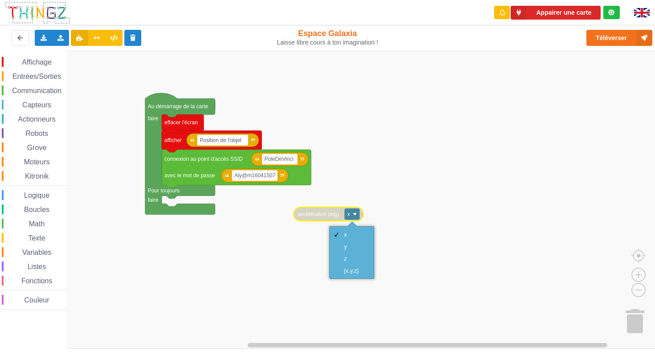
click at [267, 225] on rect "Espace de travail de Blocky" at bounding box center [330, 200] width 661 height 298
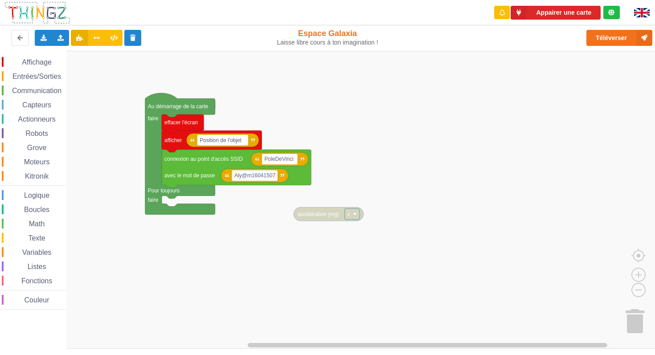
click at [181, 199] on rect "Espace de travail de Blocky" at bounding box center [330, 200] width 661 height 298
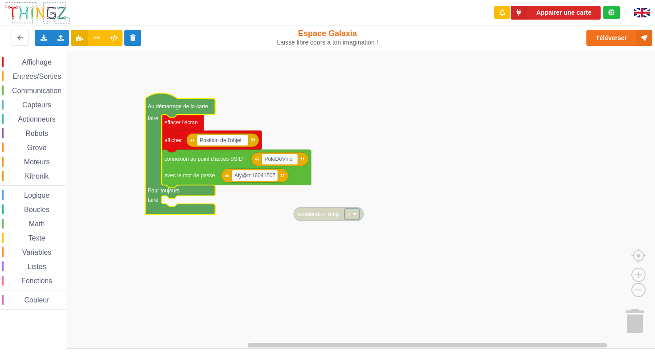
click at [43, 253] on span "Variables" at bounding box center [37, 252] width 32 height 8
click at [147, 224] on rect "Espace de travail de Blocky" at bounding box center [330, 200] width 661 height 298
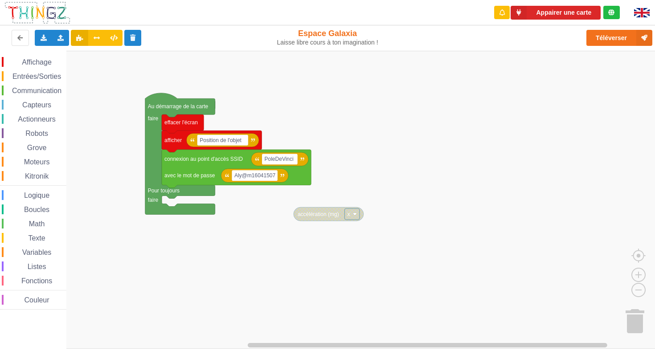
click at [37, 250] on span "Variables" at bounding box center [37, 252] width 32 height 8
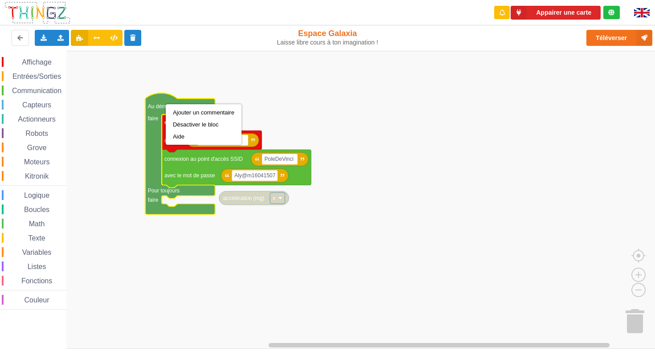
click at [388, 96] on rect "Espace de travail de Blocky" at bounding box center [330, 200] width 661 height 298
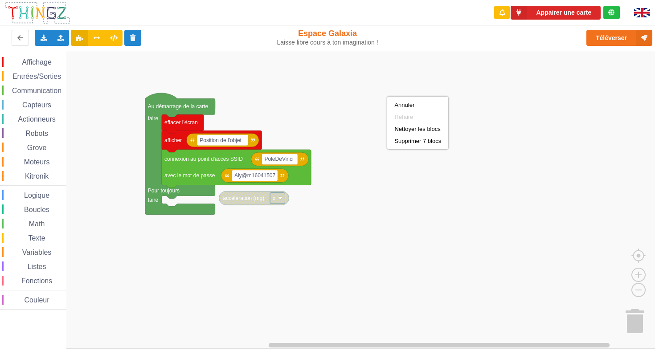
click at [370, 121] on rect "Espace de travail de Blocky" at bounding box center [330, 200] width 661 height 298
click at [117, 69] on rect "Espace de travail de Blocky" at bounding box center [330, 200] width 661 height 298
click at [77, 39] on icon at bounding box center [80, 37] width 8 height 5
click at [47, 91] on span "Communication" at bounding box center [37, 91] width 52 height 8
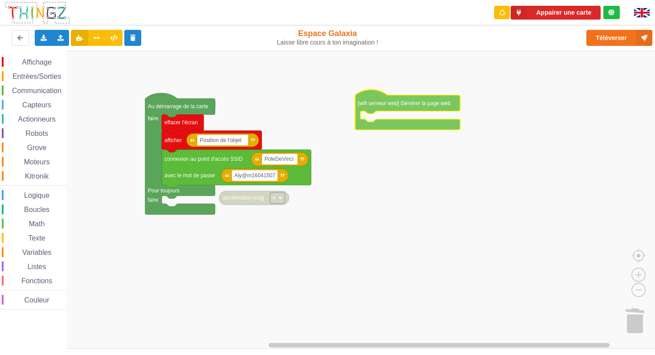
click at [420, 102] on div "Affichage Entrées/Sorties Communication Capteurs Actionneurs Robots Grove Moteu…" at bounding box center [330, 200] width 661 height 298
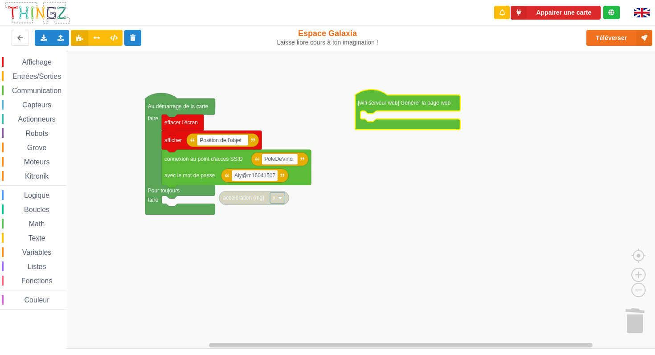
click at [49, 196] on span "Logique" at bounding box center [37, 195] width 28 height 8
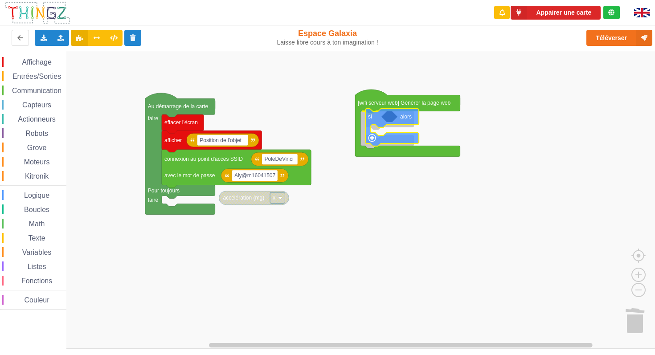
click at [379, 121] on div "Affichage Entrées/Sorties Communication Capteurs Actionneurs Robots Grove Moteu…" at bounding box center [330, 200] width 661 height 298
click at [41, 224] on span "Math" at bounding box center [37, 224] width 19 height 8
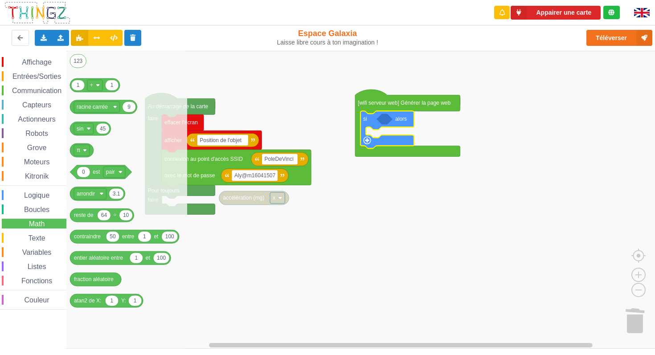
click at [48, 199] on span "Logique" at bounding box center [37, 195] width 28 height 8
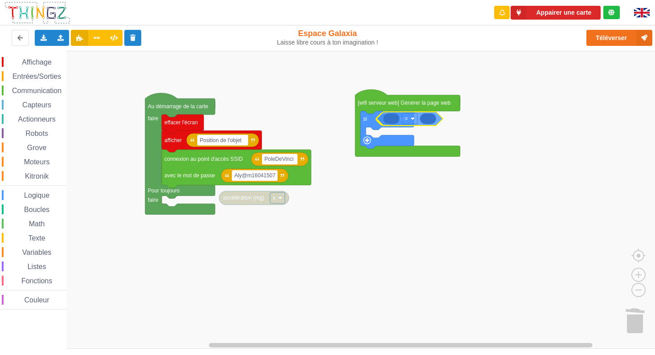
click at [390, 121] on div "Affichage Entrées/Sorties Communication Capteurs Actionneurs Robots Grove Moteu…" at bounding box center [330, 200] width 661 height 298
click at [396, 117] on icon "Espace de travail de Blocky" at bounding box center [391, 119] width 16 height 11
click at [394, 120] on icon "Espace de travail de Blocky" at bounding box center [391, 119] width 16 height 11
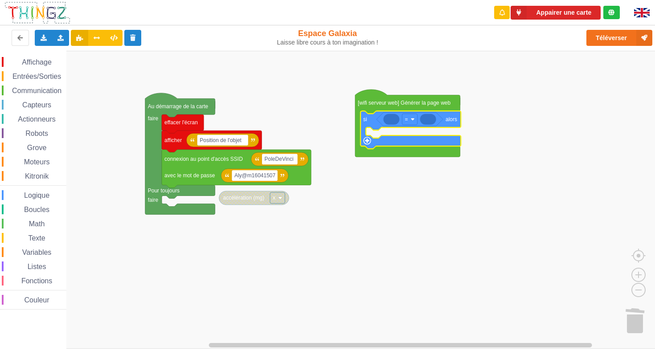
click at [392, 127] on icon "Espace de travail de Blocky" at bounding box center [410, 130] width 100 height 38
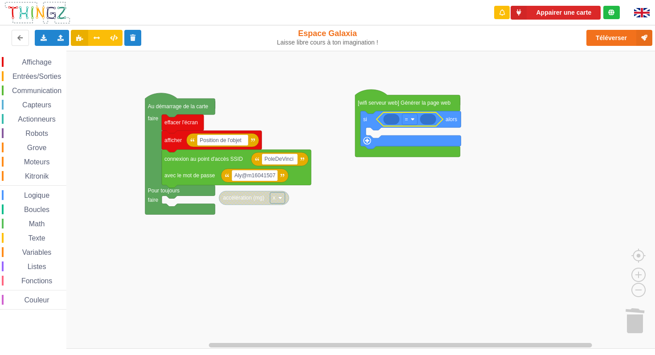
click at [395, 121] on icon "Espace de travail de Blocky" at bounding box center [391, 119] width 16 height 11
click at [39, 247] on div "Variables" at bounding box center [34, 252] width 65 height 10
click at [39, 252] on span "Variables" at bounding box center [37, 252] width 32 height 8
click at [41, 235] on span "Texte" at bounding box center [37, 238] width 20 height 8
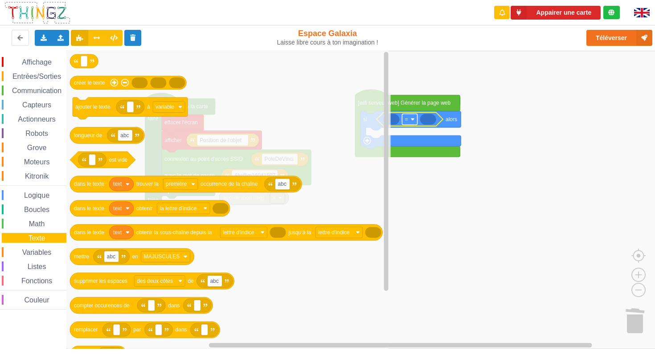
click at [402, 117] on rect "Espace de travail de Blocky" at bounding box center [409, 119] width 15 height 11
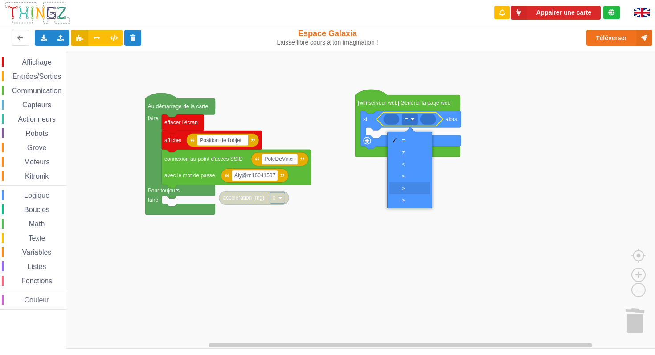
click at [407, 188] on div "‏>" at bounding box center [412, 188] width 21 height 7
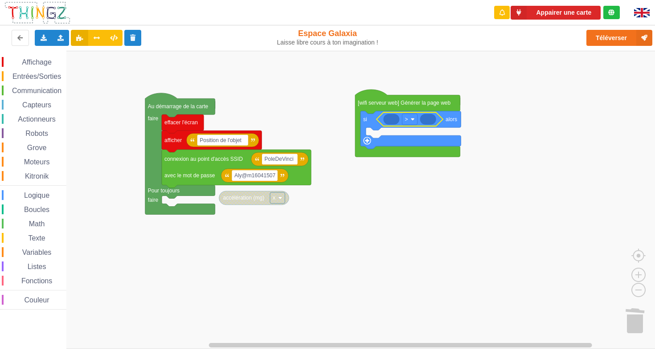
click at [40, 226] on span "Math" at bounding box center [37, 224] width 19 height 8
click at [392, 119] on div "Affichage Entrées/Sorties Communication Capteurs Actionneurs Robots Grove Moteu…" at bounding box center [330, 200] width 661 height 298
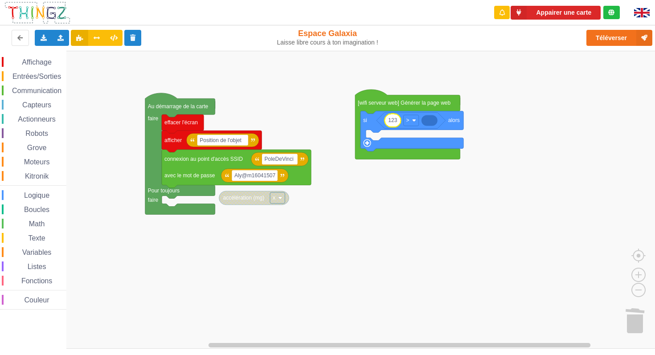
click at [392, 121] on text "123" at bounding box center [392, 120] width 9 height 6
click at [392, 121] on input "123" at bounding box center [392, 121] width 16 height 14
type input "1076"
click at [499, 134] on rect "Espace de travail de Blocky" at bounding box center [330, 200] width 661 height 298
click at [392, 123] on icon "Espace de travail de Blocky" at bounding box center [393, 120] width 19 height 13
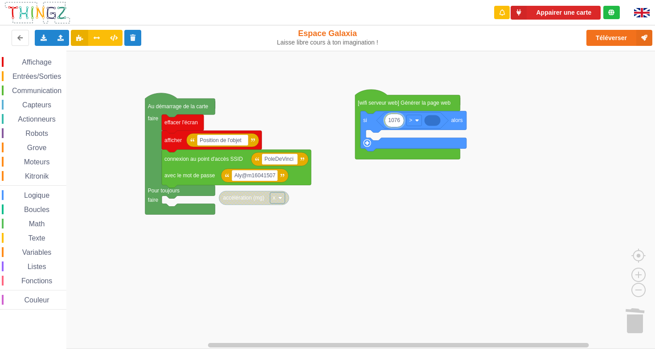
click at [468, 74] on rect "Espace de travail de Blocky" at bounding box center [330, 200] width 661 height 298
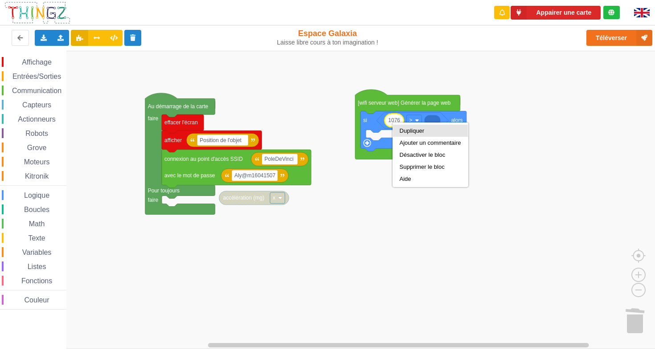
click at [410, 132] on div "Dupliquer" at bounding box center [429, 130] width 61 height 7
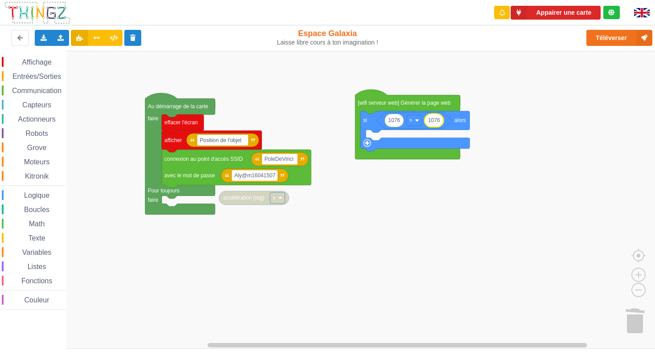
click at [435, 120] on text "1076" at bounding box center [434, 120] width 12 height 6
click at [435, 120] on input "1076" at bounding box center [434, 121] width 20 height 14
click at [435, 121] on input "1076" at bounding box center [434, 121] width 20 height 14
click at [431, 122] on input "1076" at bounding box center [434, 121] width 20 height 14
click at [433, 122] on input "1076" at bounding box center [434, 121] width 20 height 14
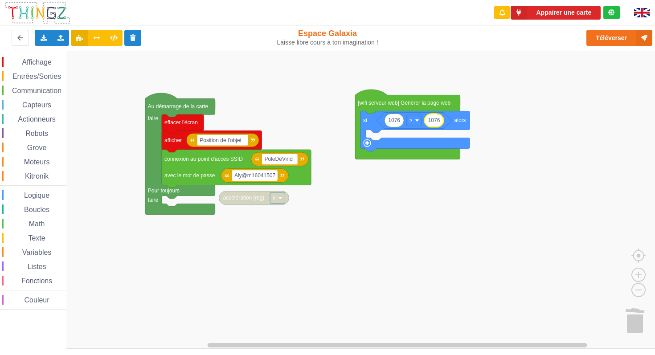
click at [501, 142] on rect "Espace de travail de Blocky" at bounding box center [330, 200] width 661 height 298
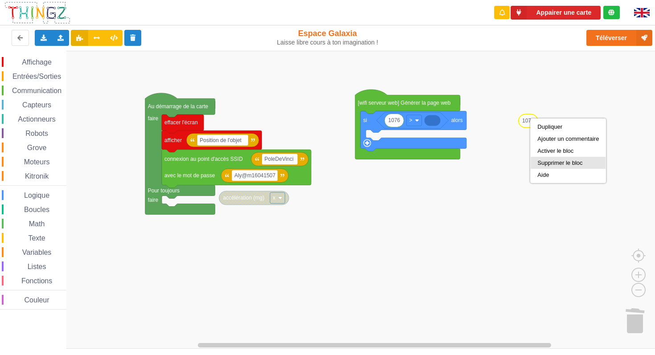
click at [553, 163] on div "Supprimer le bloc" at bounding box center [567, 162] width 61 height 7
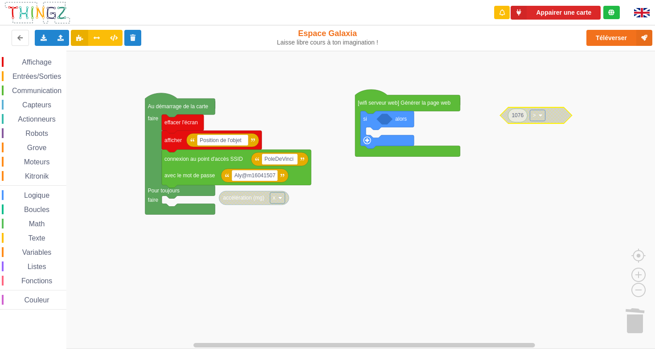
click at [39, 197] on span "Logique" at bounding box center [37, 195] width 28 height 8
click at [387, 117] on div "Affichage Entrées/Sorties Communication Capteurs Actionneurs Robots Grove Moteu…" at bounding box center [330, 200] width 661 height 298
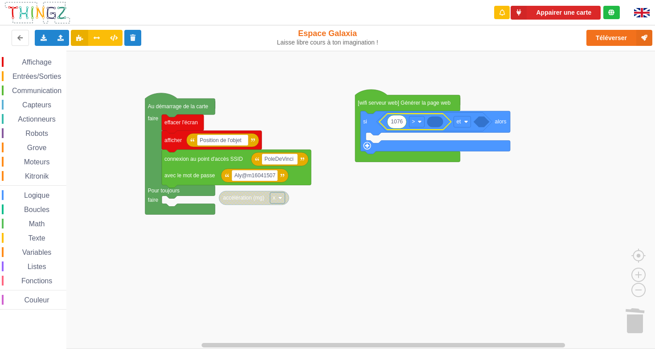
click at [395, 124] on text "1076" at bounding box center [397, 121] width 12 height 6
click at [405, 120] on input "1076" at bounding box center [397, 122] width 20 height 14
click at [403, 126] on input "1076" at bounding box center [397, 122] width 20 height 14
click at [545, 123] on rect "Espace de travail de Blocky" at bounding box center [330, 200] width 661 height 298
click at [43, 197] on span "Logique" at bounding box center [37, 195] width 28 height 8
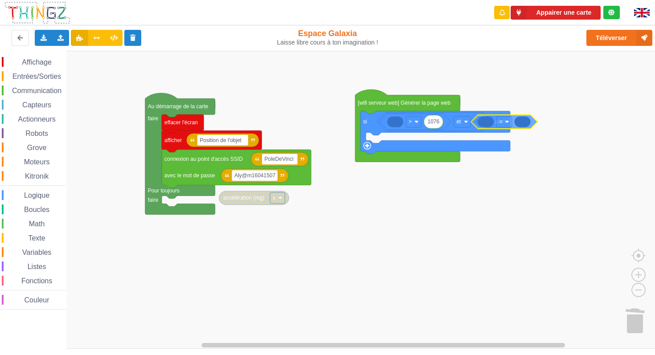
click at [518, 122] on div "Affichage Entrées/Sorties Communication Capteurs Actionneurs Robots Grove Moteu…" at bounding box center [330, 200] width 661 height 298
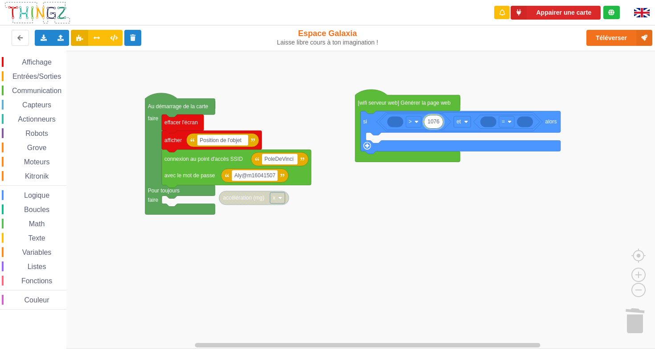
click at [436, 127] on input "1076" at bounding box center [433, 122] width 20 height 14
click at [511, 195] on rect "Espace de travail de Blocky" at bounding box center [330, 200] width 661 height 298
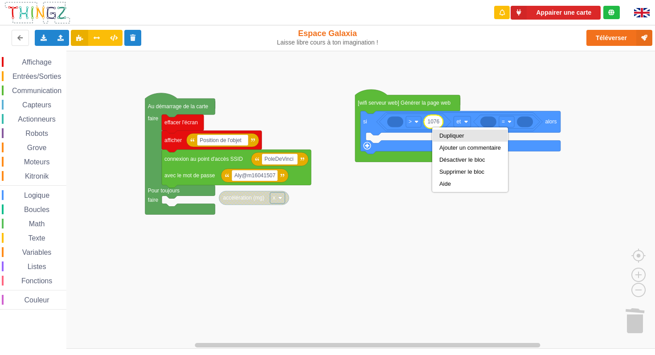
click at [444, 135] on div "Dupliquer" at bounding box center [469, 135] width 61 height 7
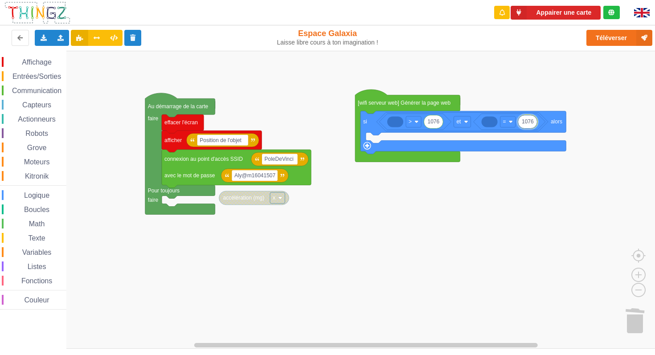
click at [528, 122] on input "1076" at bounding box center [527, 122] width 20 height 14
type input "976"
click at [509, 124] on rect "Espace de travail de Blocky" at bounding box center [507, 121] width 15 height 11
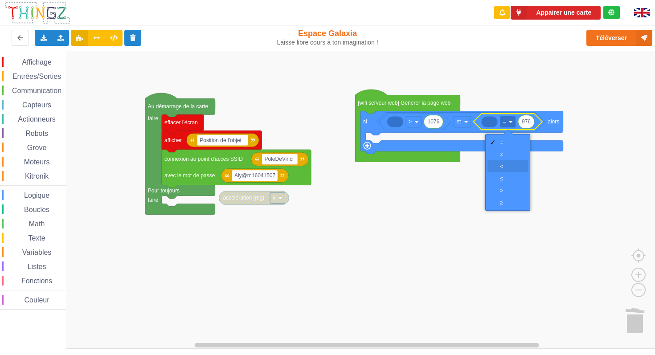
click at [509, 167] on div "‏<" at bounding box center [510, 166] width 21 height 7
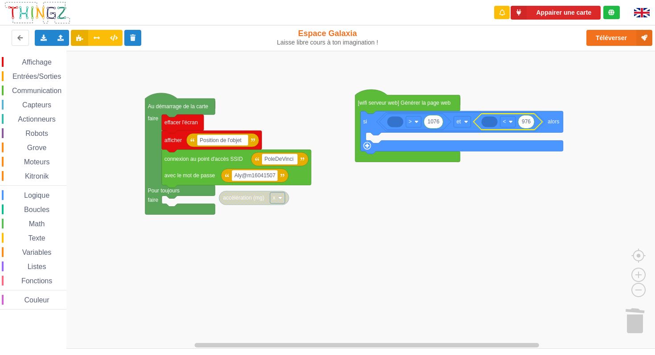
click at [37, 90] on span "Communication" at bounding box center [37, 91] width 52 height 8
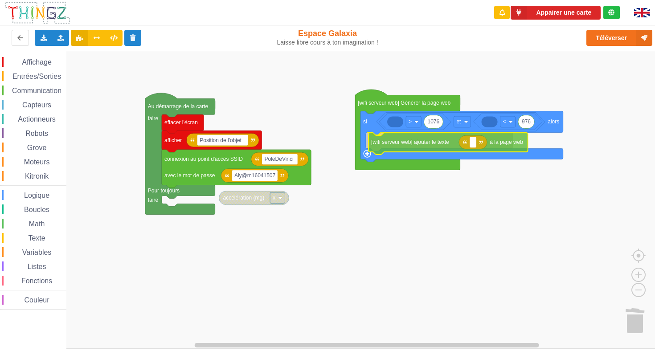
click at [427, 146] on div "Affichage Entrées/Sorties Communication Capteurs Actionneurs Robots Grove Moteu…" at bounding box center [330, 200] width 661 height 298
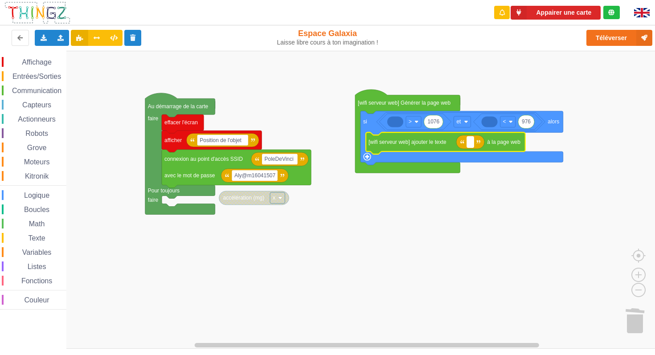
click at [470, 145] on rect "Espace de travail de Blocky" at bounding box center [470, 141] width 7 height 11
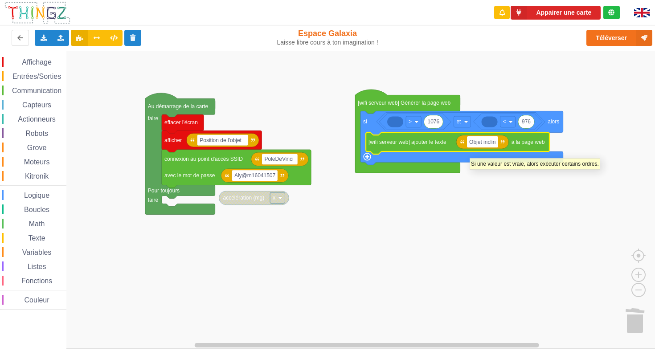
type input "Objet incliné"
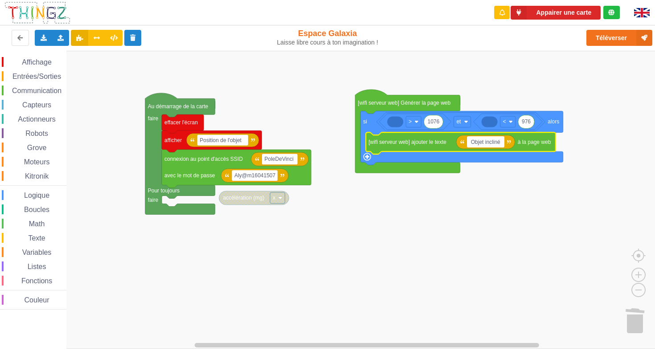
click at [547, 233] on rect "Espace de travail de Blocky" at bounding box center [330, 200] width 661 height 298
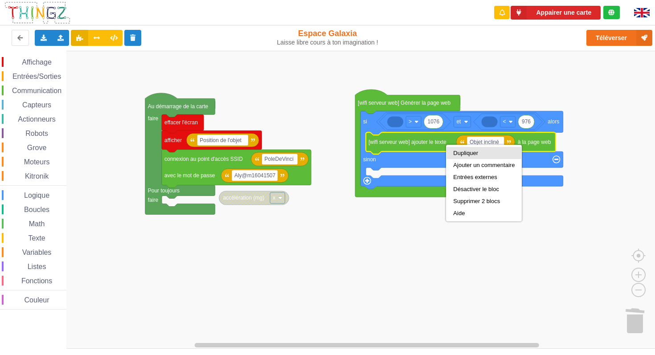
click at [455, 153] on div "Dupliquer" at bounding box center [483, 153] width 61 height 7
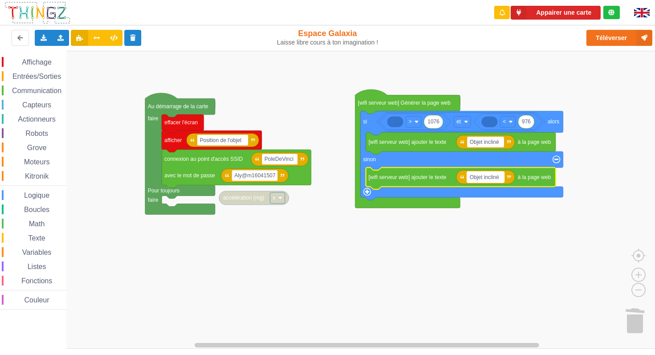
click at [488, 176] on text "Objet incliné" at bounding box center [483, 177] width 29 height 6
click at [492, 174] on input "Objet incliné" at bounding box center [485, 176] width 37 height 11
click at [490, 173] on input "Objet incliné" at bounding box center [485, 176] width 37 height 11
click at [490, 176] on input "Objet incliné" at bounding box center [485, 176] width 37 height 11
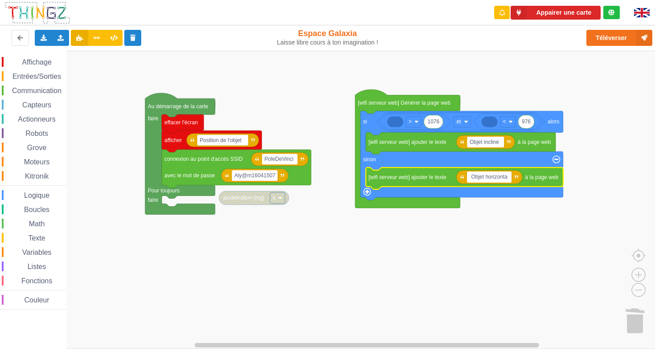
type input "Objet horizontal"
click at [480, 238] on rect "Espace de travail de Blocky" at bounding box center [330, 200] width 661 height 298
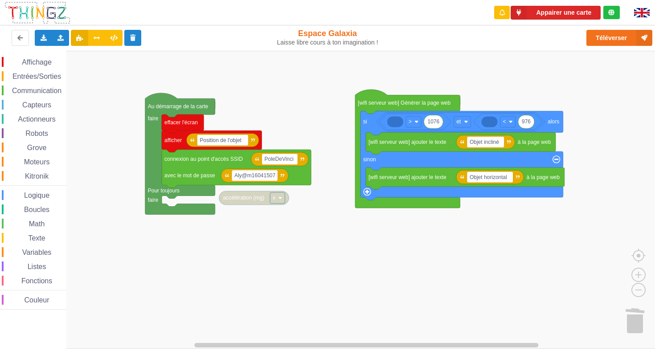
click at [30, 251] on span "Variables" at bounding box center [37, 252] width 32 height 8
click at [40, 249] on span "Variables" at bounding box center [37, 252] width 32 height 8
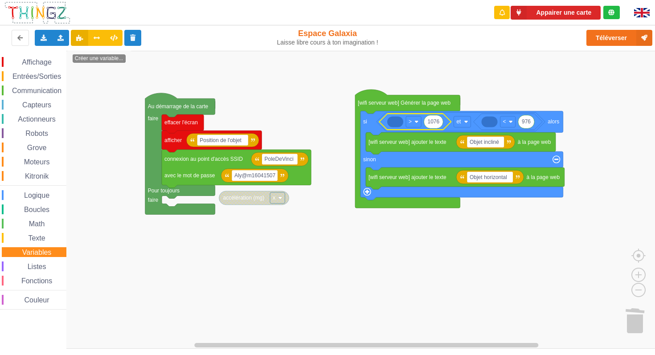
click at [271, 261] on rect "Espace de travail de Blocky" at bounding box center [330, 200] width 661 height 298
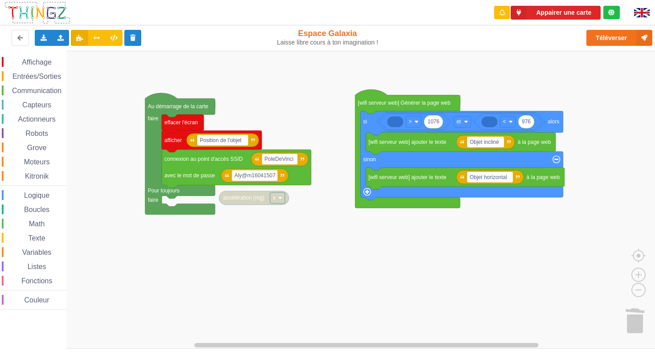
click at [354, 164] on rect "Espace de travail de Blocky" at bounding box center [330, 200] width 661 height 298
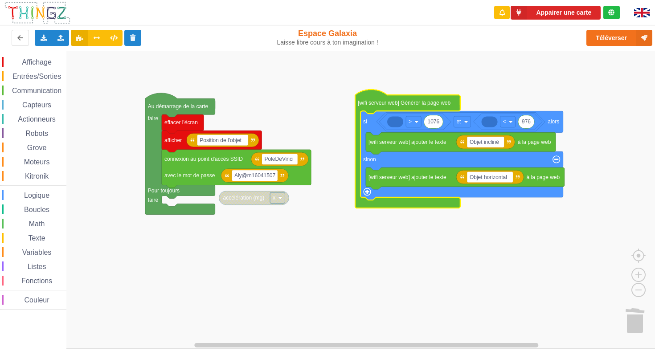
click at [357, 163] on icon "Espace de travail de Blocky" at bounding box center [407, 149] width 105 height 118
click at [39, 249] on span "Variables" at bounding box center [37, 252] width 32 height 8
click at [391, 121] on icon "Espace de travail de Blocky" at bounding box center [395, 121] width 16 height 11
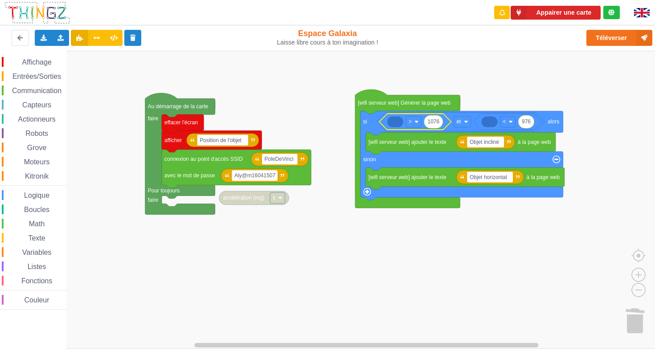
click at [35, 250] on span "Variables" at bounding box center [37, 252] width 32 height 8
click at [392, 124] on icon "Espace de travail de Blocky" at bounding box center [395, 121] width 16 height 11
click at [397, 119] on icon "Espace de travail de Blocky" at bounding box center [395, 121] width 16 height 11
click at [395, 123] on icon "Espace de travail de Blocky" at bounding box center [395, 121] width 16 height 11
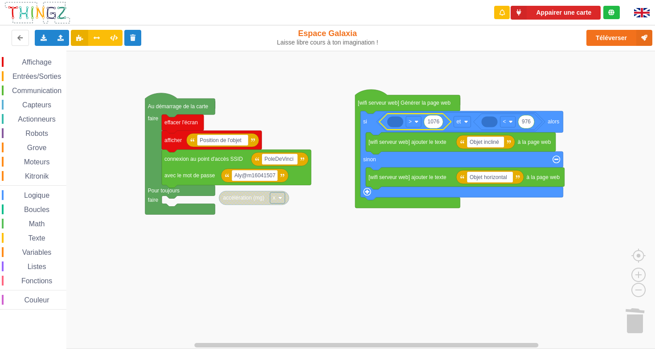
click at [45, 248] on div "Variables" at bounding box center [34, 252] width 65 height 10
click at [376, 246] on rect "Espace de travail de Blocky" at bounding box center [330, 200] width 661 height 298
click at [13, 249] on div "Variables" at bounding box center [34, 252] width 65 height 10
click at [421, 260] on rect "Espace de travail de Blocky" at bounding box center [330, 200] width 661 height 298
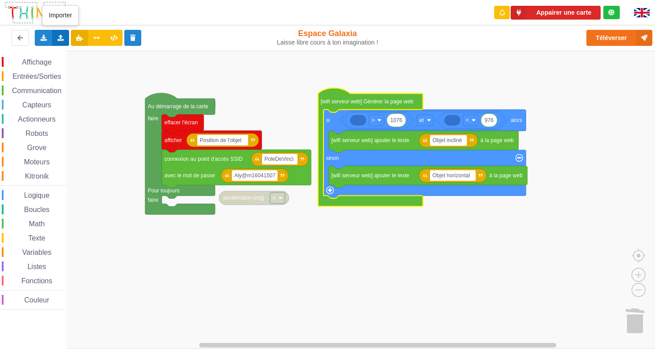
click at [62, 36] on icon at bounding box center [61, 37] width 8 height 5
click at [121, 53] on span "Importer un assemblage de blocs" at bounding box center [123, 54] width 92 height 7
click at [57, 37] on icon at bounding box center [61, 37] width 8 height 5
click at [113, 54] on span "Importer un assemblage de blocs" at bounding box center [123, 54] width 92 height 7
click at [60, 37] on icon at bounding box center [61, 37] width 8 height 5
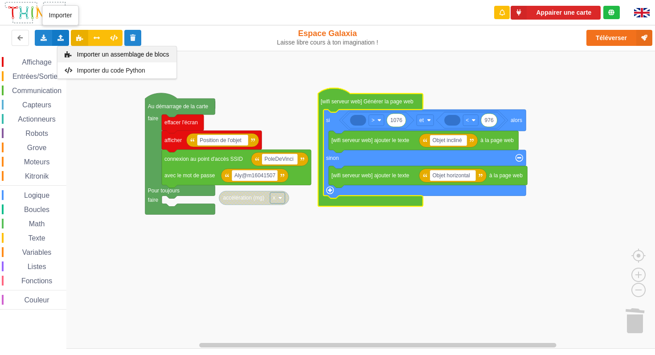
click at [78, 54] on span "Importer un assemblage de blocs" at bounding box center [123, 54] width 92 height 7
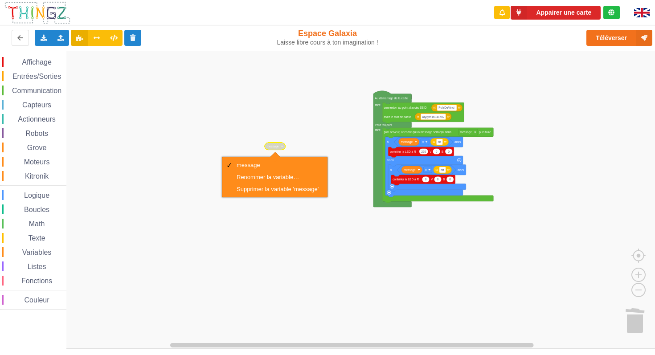
click at [232, 122] on rect "Espace de travail de Blocky" at bounding box center [330, 200] width 661 height 298
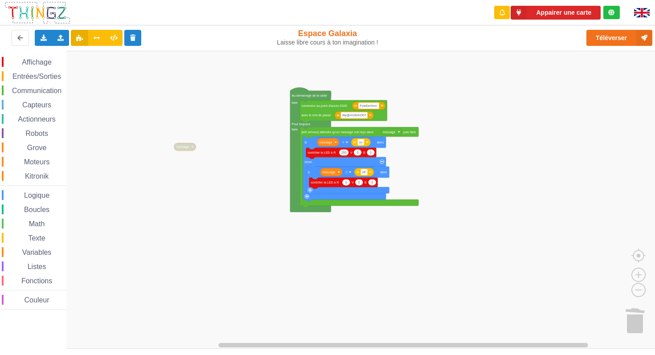
click at [114, 100] on rect "Espace de travail de Blocky" at bounding box center [330, 200] width 661 height 298
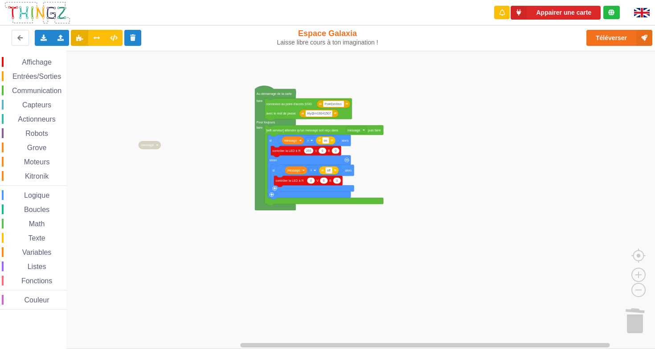
click at [206, 99] on div "Affichage Entrées/Sorties Communication Capteurs Actionneurs Robots Grove Moteu…" at bounding box center [330, 200] width 661 height 298
click at [147, 143] on text "message" at bounding box center [147, 145] width 13 height 4
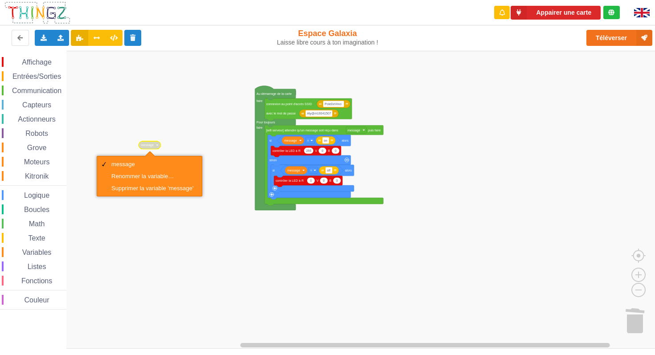
click at [171, 125] on rect "Espace de travail de Blocky" at bounding box center [330, 200] width 661 height 298
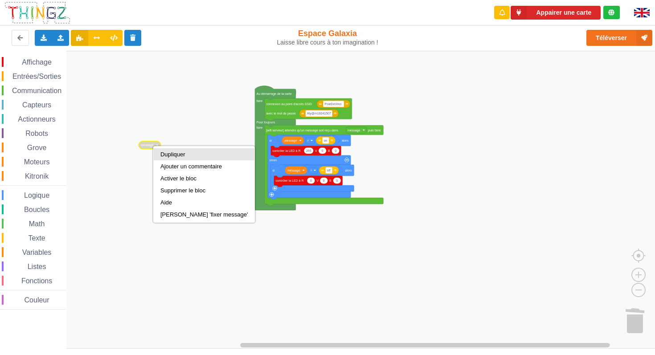
click at [174, 156] on div "Dupliquer" at bounding box center [203, 154] width 87 height 7
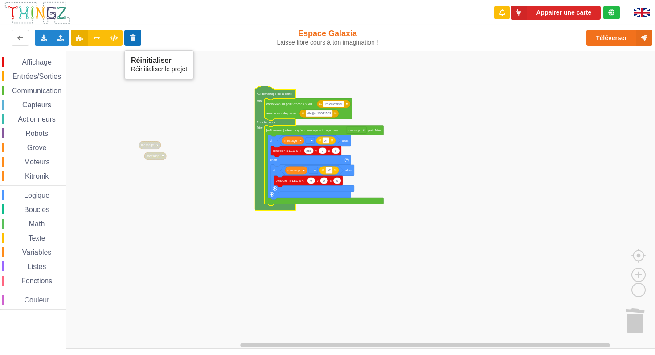
click at [139, 38] on button at bounding box center [132, 38] width 17 height 16
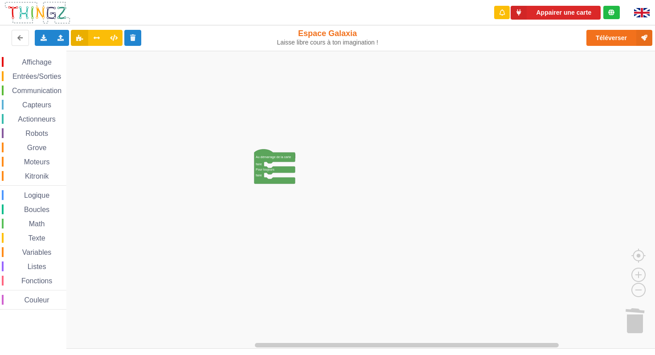
click at [49, 251] on span "Variables" at bounding box center [37, 252] width 32 height 8
click at [94, 90] on icon "Espace de travail de Blocky" at bounding box center [87, 200] width 41 height 298
click at [149, 85] on rect "Espace de travail de Blocky" at bounding box center [330, 200] width 661 height 298
click at [21, 35] on icon at bounding box center [20, 37] width 8 height 5
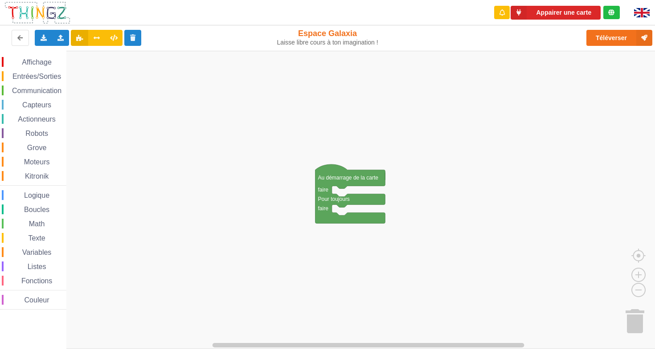
click at [248, 166] on rect "Espace de travail de Blocky" at bounding box center [330, 200] width 661 height 298
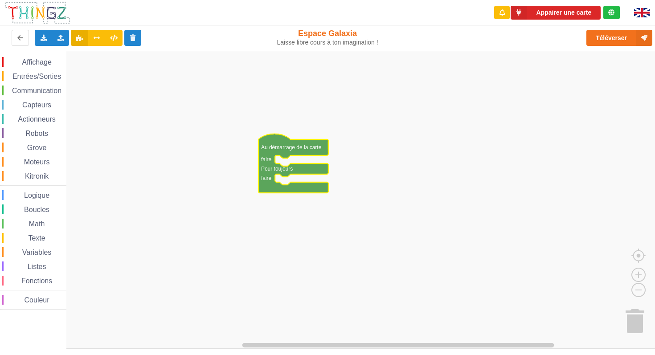
click at [45, 250] on span "Variables" at bounding box center [37, 252] width 32 height 8
click at [121, 57] on text "Créer une variable..." at bounding box center [99, 58] width 49 height 6
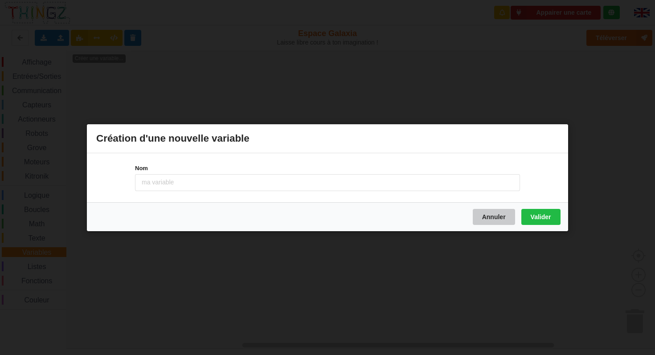
click at [485, 217] on button "Annuler" at bounding box center [493, 216] width 42 height 16
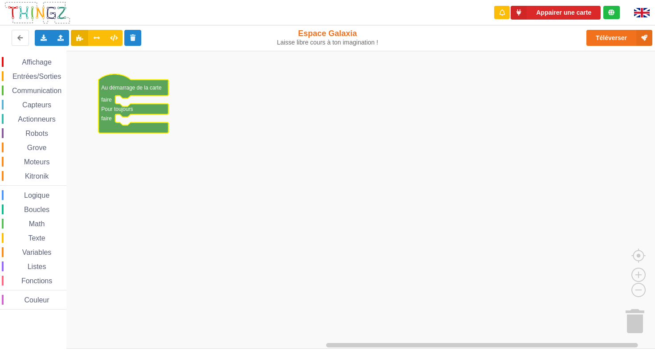
click at [50, 61] on span "Affichage" at bounding box center [36, 62] width 32 height 8
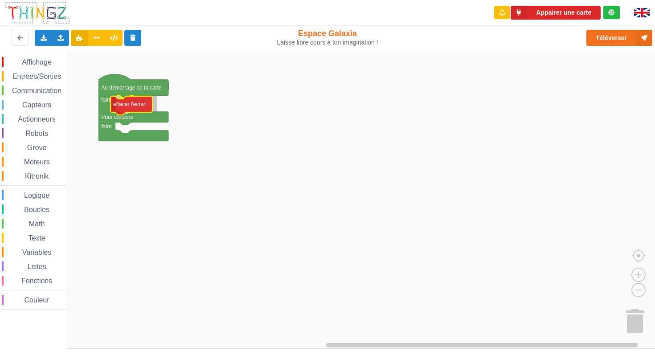
click at [135, 106] on div "Affichage Entrées/Sorties Communication Capteurs Actionneurs Robots Grove Moteu…" at bounding box center [330, 200] width 661 height 298
click at [37, 62] on span "Affichage" at bounding box center [36, 62] width 32 height 8
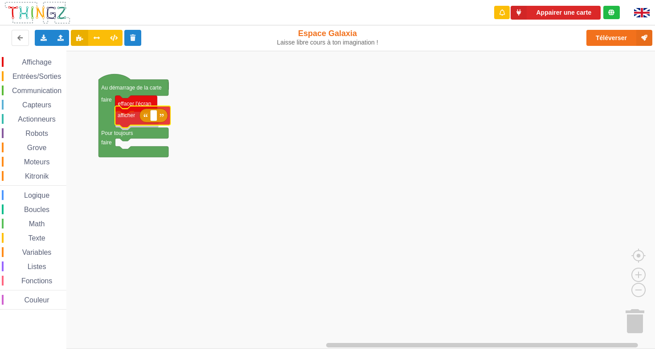
click at [131, 121] on div "Affichage Entrées/Sorties Communication Capteurs Actionneurs Robots Grove Moteu…" at bounding box center [330, 200] width 661 height 298
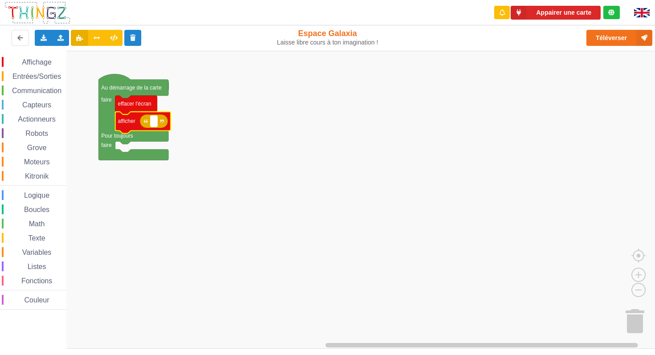
click at [154, 122] on text "Espace de travail de Blocky" at bounding box center [153, 121] width 1 height 6
type input "Afficher la LED"
click at [42, 94] on span "Communication" at bounding box center [37, 91] width 52 height 8
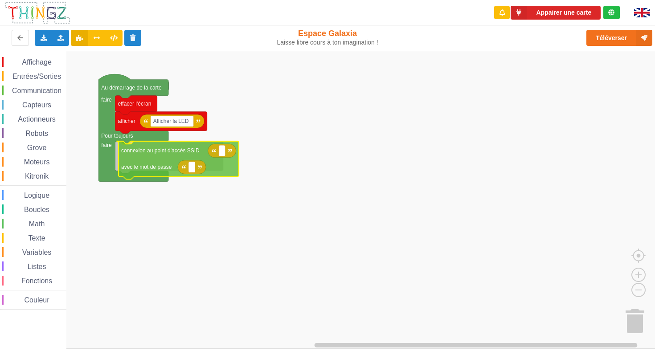
click at [160, 154] on div "Affichage Entrées/Sorties Communication Capteurs Actionneurs Robots Grove Moteu…" at bounding box center [330, 200] width 661 height 298
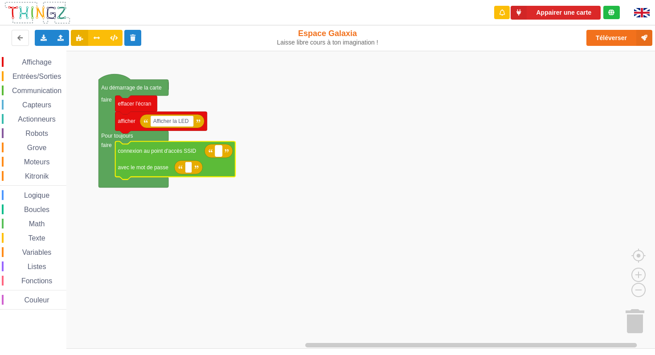
click at [216, 150] on rect "Espace de travail de Blocky" at bounding box center [218, 150] width 7 height 11
type input "PoleDeVinci"
click at [191, 169] on rect "Espace de travail de Blocky" at bounding box center [188, 167] width 7 height 11
type input "MotDePassePerso123"
click at [205, 211] on rect "Espace de travail de Blocky" at bounding box center [330, 200] width 661 height 298
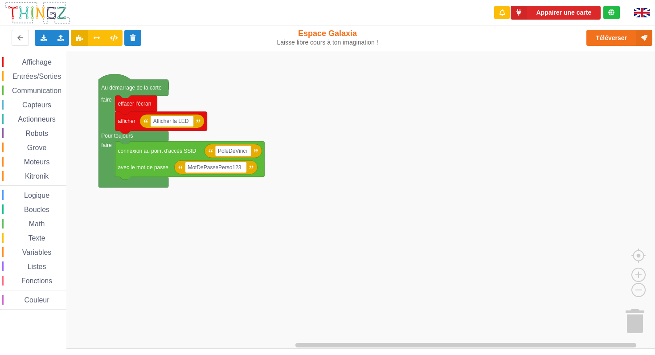
click at [45, 252] on span "Variables" at bounding box center [37, 252] width 32 height 8
click at [186, 220] on rect "Espace de travail de Blocky" at bounding box center [330, 200] width 661 height 298
click at [143, 173] on icon "Espace de travail de Blocky" at bounding box center [189, 160] width 149 height 38
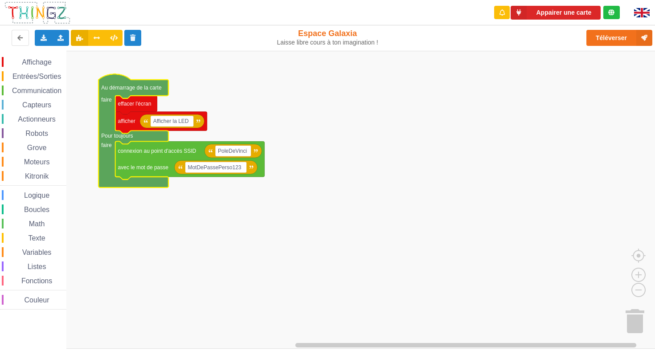
click at [143, 185] on icon "Espace de travail de Blocky" at bounding box center [133, 131] width 70 height 114
click at [37, 252] on span "Variables" at bounding box center [37, 252] width 32 height 8
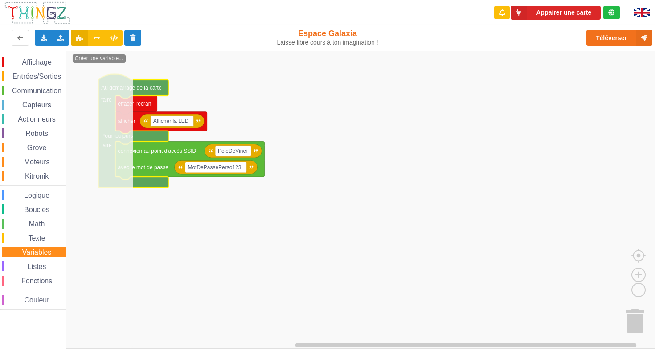
click at [41, 250] on span "Variables" at bounding box center [37, 252] width 32 height 8
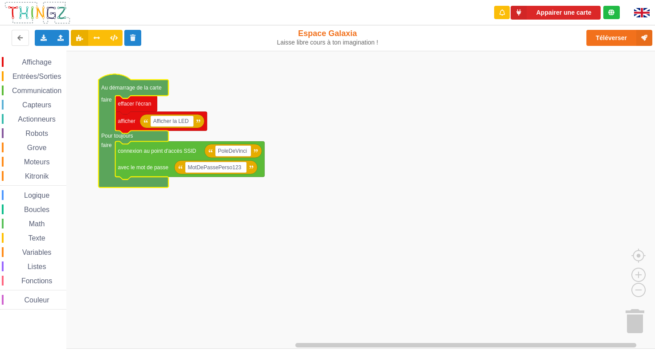
click at [125, 187] on rect "Espace de travail de Blocky" at bounding box center [330, 200] width 661 height 298
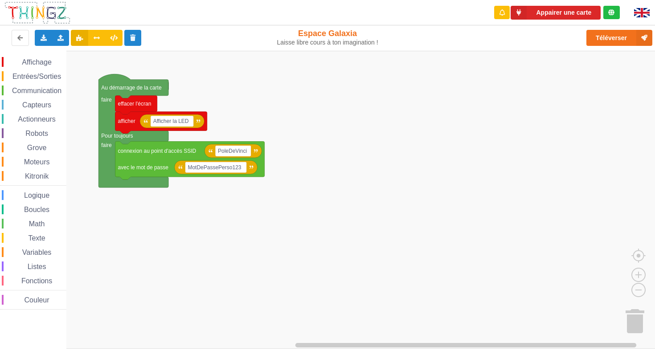
click at [123, 181] on icon "Espace de travail de Blocky" at bounding box center [133, 131] width 70 height 114
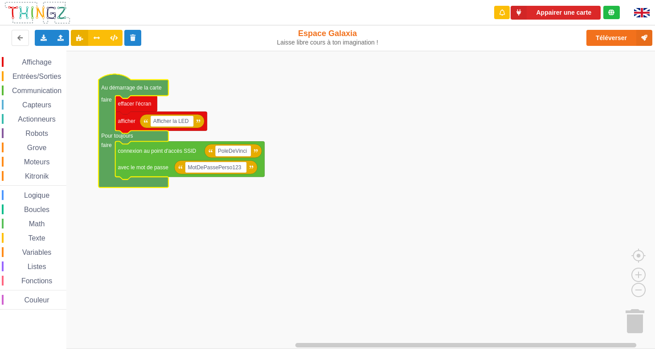
click at [41, 250] on span "Variables" at bounding box center [37, 252] width 32 height 8
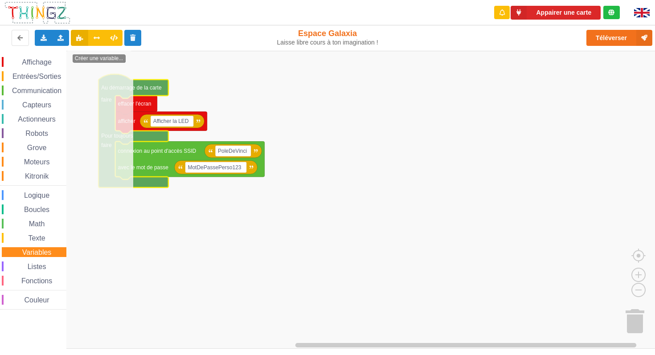
click at [197, 209] on rect "Espace de travail de Blocky" at bounding box center [330, 200] width 661 height 298
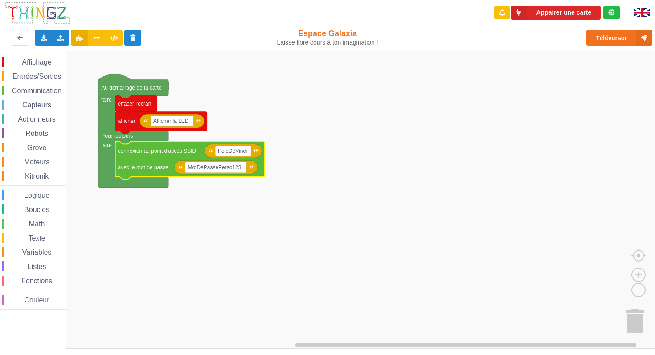
click at [168, 168] on text "avec le mot de passe" at bounding box center [143, 167] width 51 height 6
click at [26, 252] on span "Variables" at bounding box center [37, 252] width 32 height 8
click at [205, 221] on rect "Espace de travail de Blocky" at bounding box center [330, 200] width 661 height 298
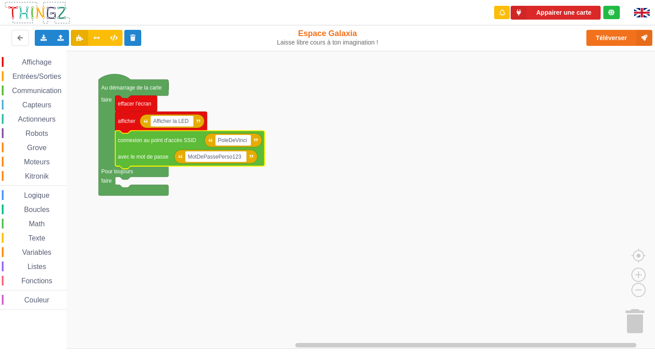
click at [49, 250] on span "Variables" at bounding box center [37, 252] width 32 height 8
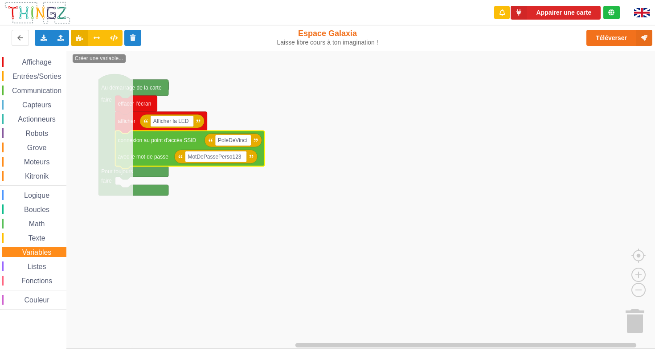
click at [47, 252] on span "Variables" at bounding box center [37, 252] width 32 height 8
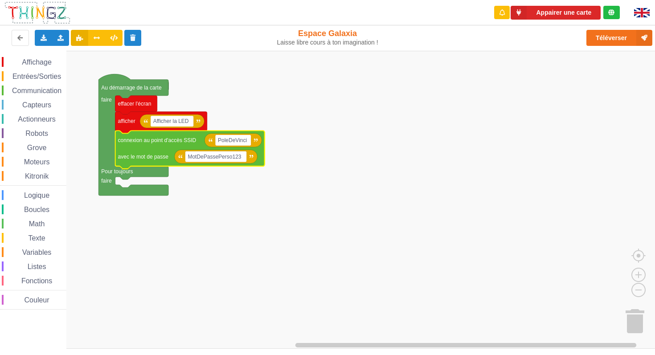
click at [35, 76] on span "Entrées/Sorties" at bounding box center [36, 77] width 51 height 8
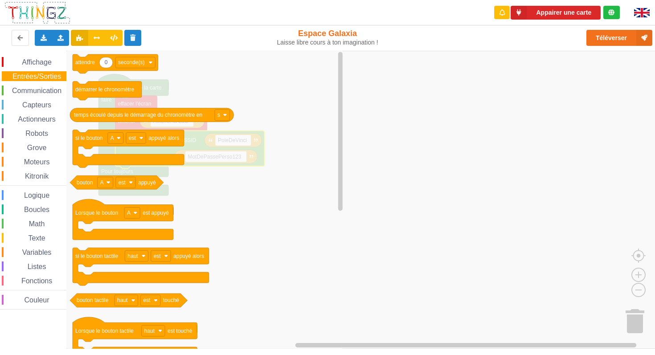
click at [34, 145] on span "Grove" at bounding box center [37, 148] width 22 height 8
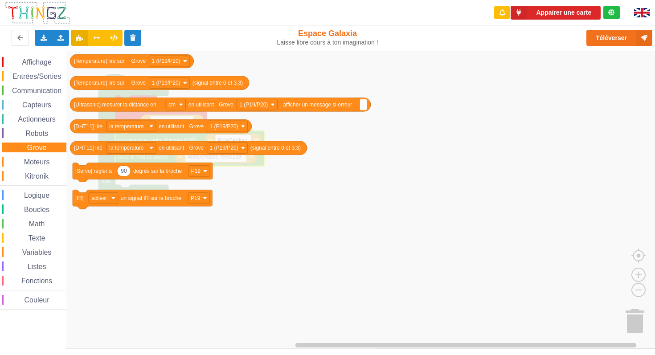
click at [33, 156] on div "Affichage Entrées/Sorties Communication Capteurs Actionneurs Robots Grove Moteu…" at bounding box center [33, 183] width 66 height 252
click at [34, 165] on span "Moteurs" at bounding box center [37, 162] width 28 height 8
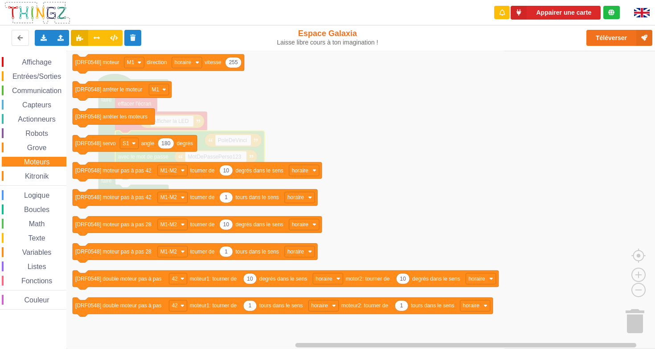
click at [38, 183] on div "Affichage Entrées/Sorties Communication Capteurs Actionneurs Robots Grove Moteu…" at bounding box center [33, 183] width 66 height 252
click at [37, 236] on span "Texte" at bounding box center [37, 238] width 20 height 8
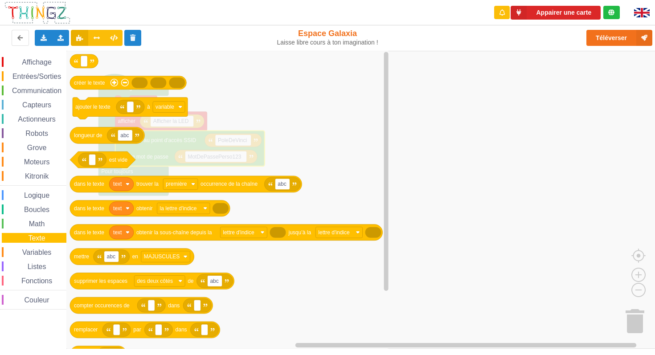
click at [38, 253] on span "Variables" at bounding box center [37, 252] width 32 height 8
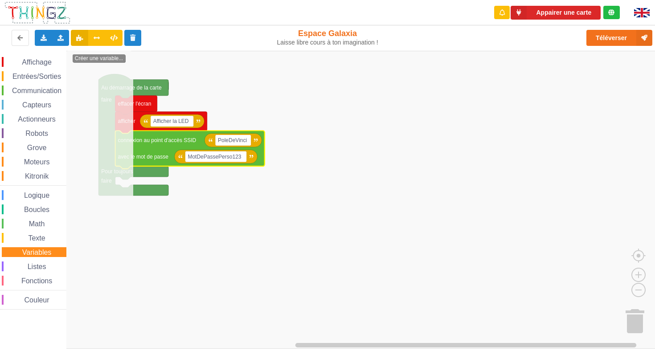
click at [40, 265] on span "Listes" at bounding box center [36, 267] width 21 height 8
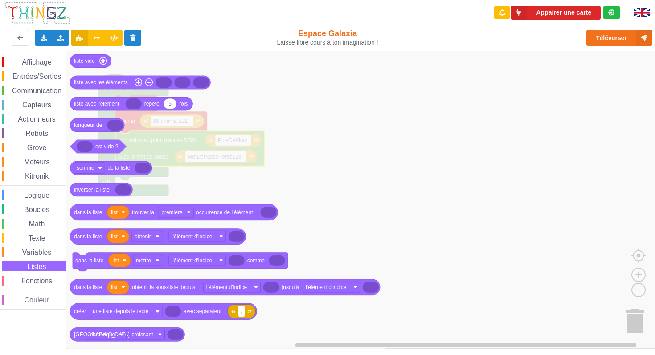
click at [40, 238] on span "Texte" at bounding box center [37, 238] width 20 height 8
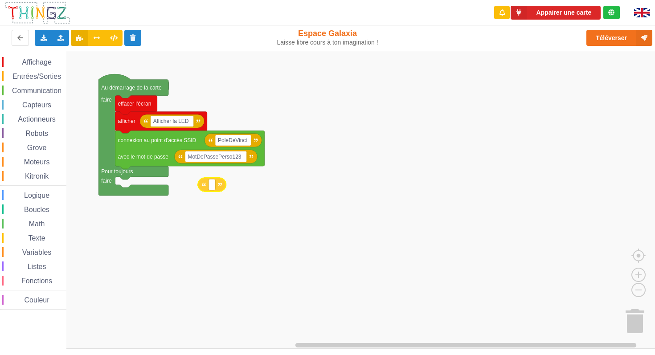
click at [211, 190] on div "Affichage Entrées/Sorties Communication Capteurs Actionneurs Robots Grove Moteu…" at bounding box center [330, 200] width 661 height 298
click at [211, 186] on text "Espace de travail de Blocky" at bounding box center [211, 185] width 1 height 6
type input "off"
click at [31, 92] on span "Communication" at bounding box center [37, 91] width 52 height 8
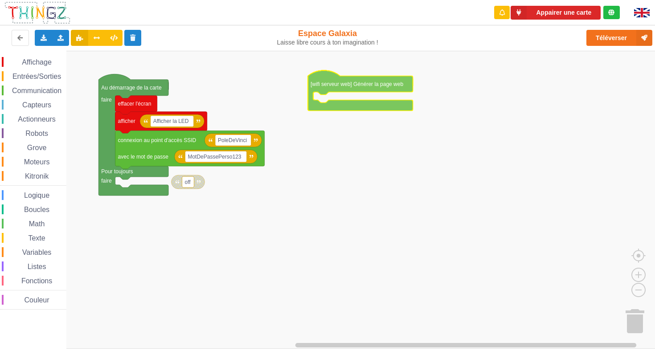
click at [384, 84] on div "Affichage Entrées/Sorties Communication Capteurs Actionneurs Robots Grove Moteu…" at bounding box center [330, 200] width 661 height 298
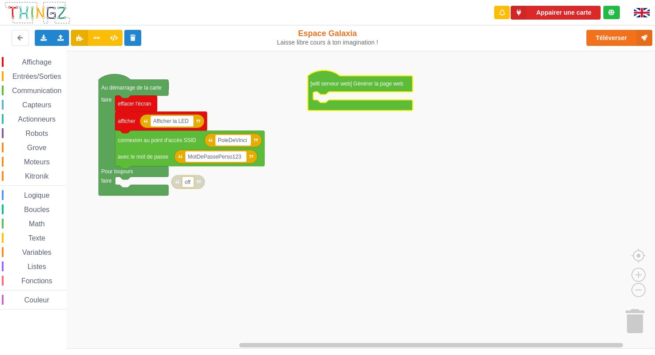
click at [44, 197] on span "Logique" at bounding box center [37, 195] width 28 height 8
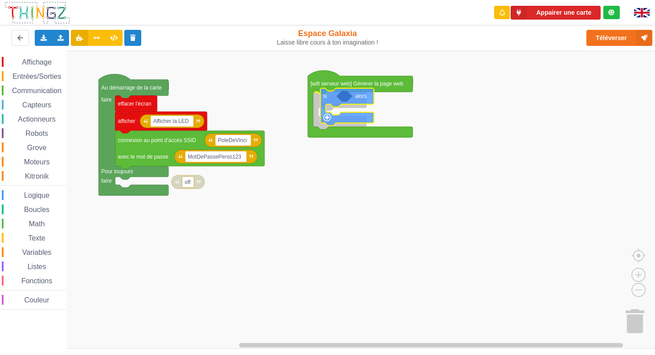
click at [326, 101] on div "Affichage Entrées/Sorties Communication Capteurs Actionneurs Robots Grove Moteu…" at bounding box center [330, 200] width 661 height 298
click at [32, 256] on span "Variables" at bounding box center [37, 252] width 32 height 8
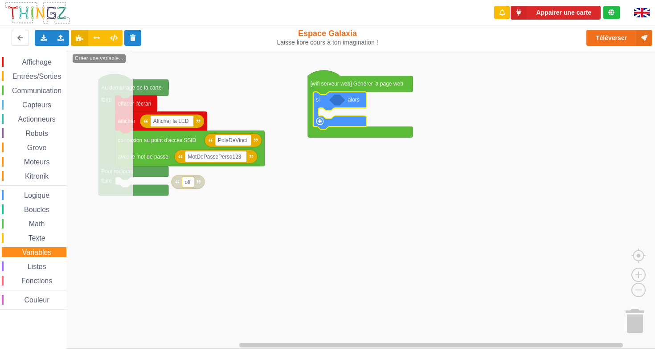
click at [32, 254] on span "Variables" at bounding box center [37, 252] width 32 height 8
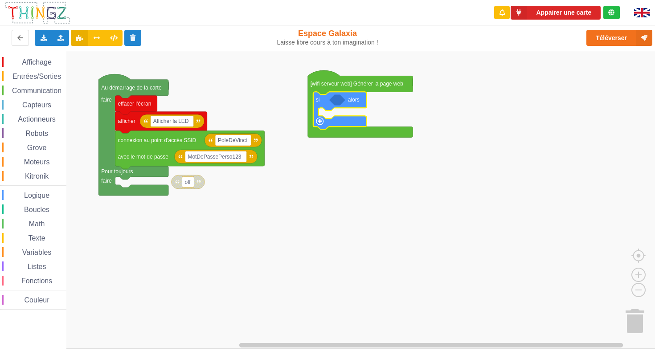
click at [28, 149] on span "Grove" at bounding box center [37, 148] width 22 height 8
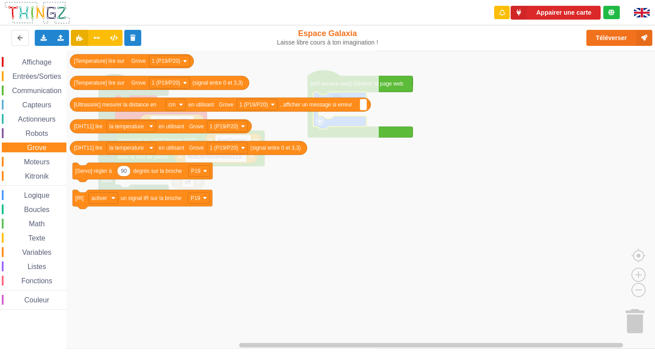
click at [28, 159] on span "Moteurs" at bounding box center [37, 162] width 28 height 8
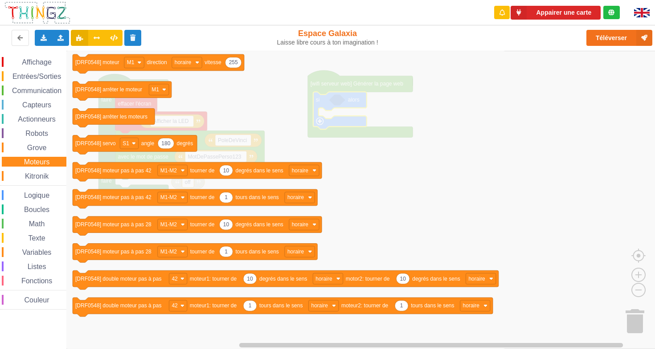
click at [28, 172] on div "Kitronik" at bounding box center [34, 176] width 65 height 10
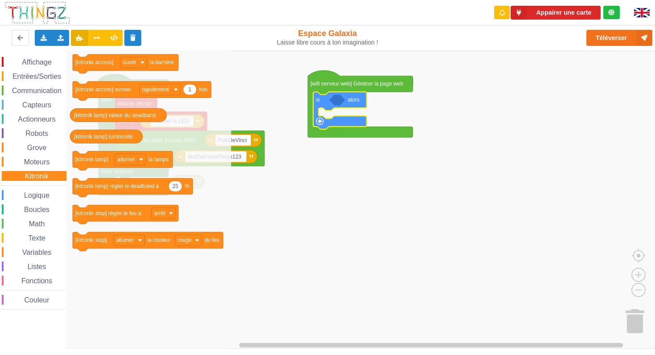
click at [29, 196] on span "Logique" at bounding box center [37, 195] width 28 height 8
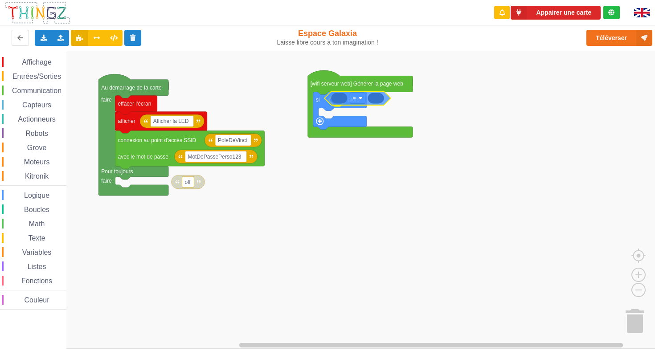
click at [341, 98] on div "Affichage Entrées/Sorties Communication Capteurs Actionneurs Robots Grove Moteu…" at bounding box center [330, 200] width 661 height 298
click at [41, 238] on span "Texte" at bounding box center [37, 238] width 20 height 8
click at [383, 103] on div "Affichage Entrées/Sorties Communication Capteurs Actionneurs Robots Grove Moteu…" at bounding box center [330, 200] width 661 height 298
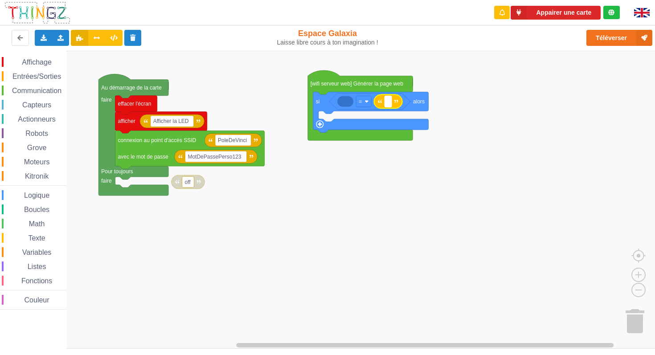
click at [387, 105] on rect "Espace de travail de Blocky" at bounding box center [387, 101] width 7 height 11
type input "on"
click at [368, 179] on rect "Espace de travail de Blocky" at bounding box center [330, 200] width 661 height 298
click at [32, 90] on span "Communication" at bounding box center [37, 91] width 52 height 8
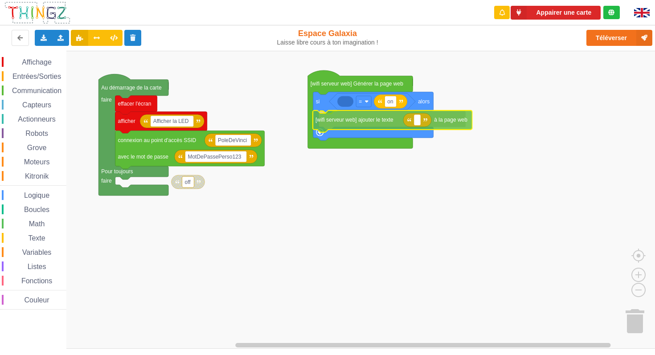
click at [374, 128] on div "Affichage Entrées/Sorties Communication Capteurs Actionneurs Robots Grove Moteu…" at bounding box center [330, 200] width 661 height 298
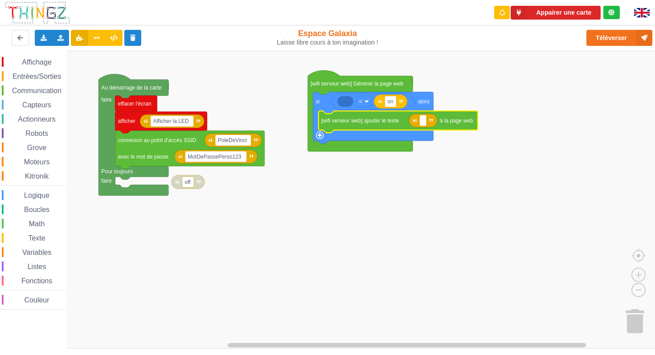
click at [38, 92] on span "Communication" at bounding box center [37, 91] width 52 height 8
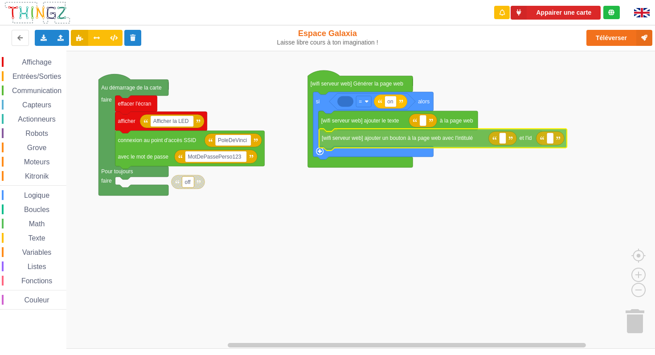
click at [378, 132] on div "Affichage Entrées/Sorties Communication Capteurs Actionneurs Robots Grove Moteu…" at bounding box center [330, 200] width 661 height 298
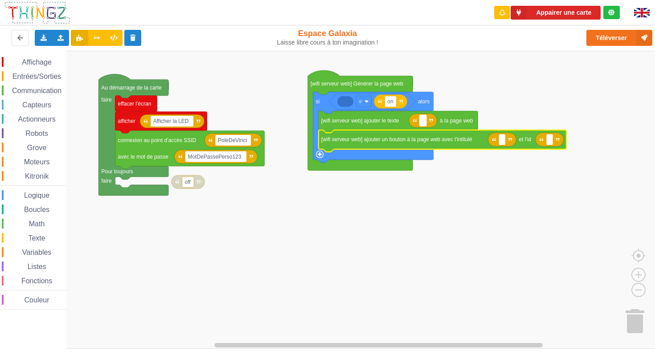
click at [424, 124] on rect "Espace de travail de Blocky" at bounding box center [422, 120] width 7 height 11
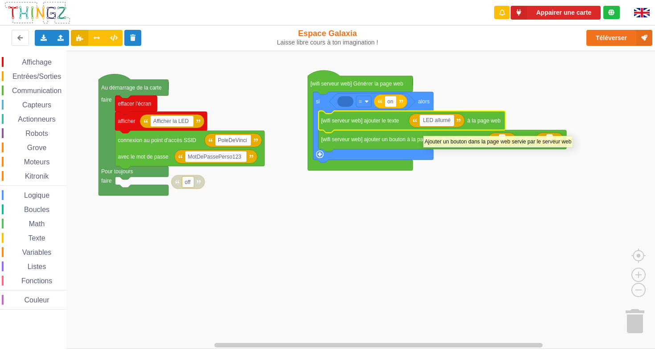
type input "LED allumée"
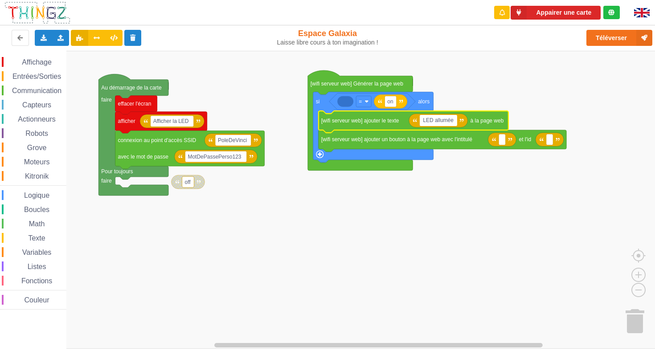
click at [482, 201] on rect "Espace de travail de Blocky" at bounding box center [330, 200] width 661 height 298
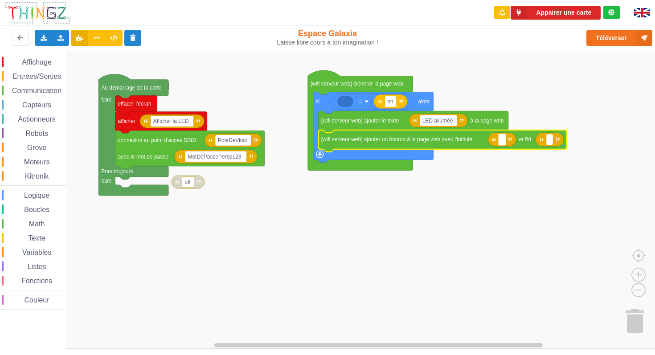
click at [505, 142] on rect "Espace de travail de Blocky" at bounding box center [501, 139] width 7 height 11
type input "Eteindre la LED"
click at [588, 140] on rect "Espace de travail de Blocky" at bounding box center [587, 139] width 7 height 11
type input "Ete"
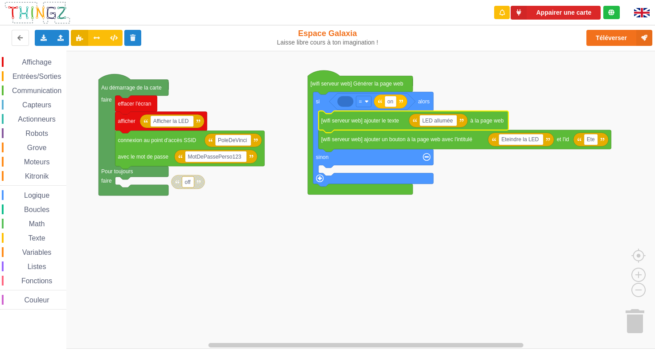
click at [388, 138] on text "[wifi serveur web] ajouter un bouton à la page web avec l'intitulé" at bounding box center [396, 139] width 151 height 6
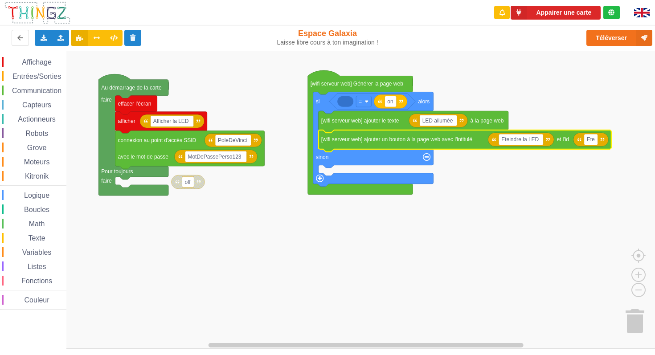
click at [386, 124] on icon "Espace de travail de Blocky" at bounding box center [413, 122] width 190 height 22
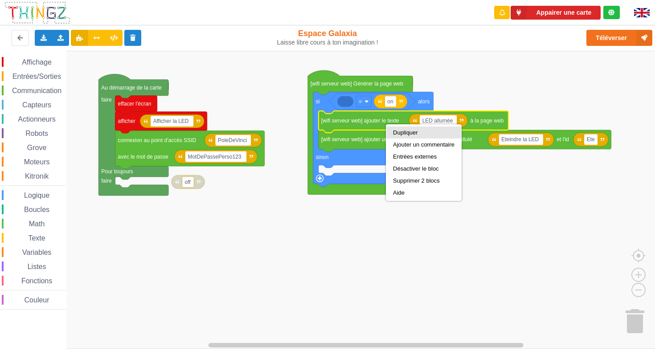
click at [396, 134] on div "Dupliquer" at bounding box center [423, 132] width 61 height 7
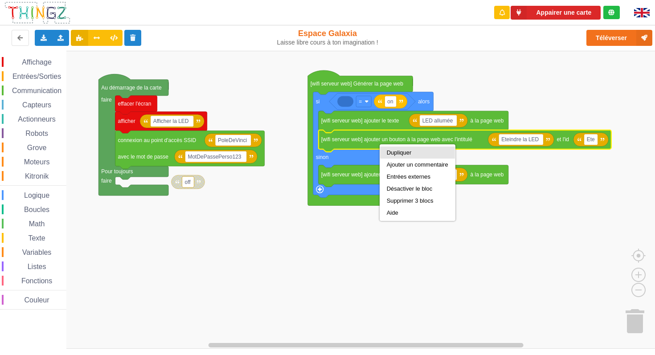
click at [390, 150] on div "Dupliquer" at bounding box center [417, 152] width 61 height 7
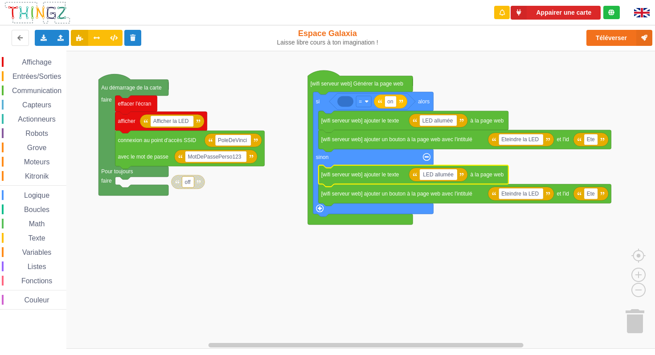
click at [440, 174] on input "LED allumée" at bounding box center [437, 174] width 37 height 11
drag, startPoint x: 435, startPoint y: 175, endPoint x: 453, endPoint y: 178, distance: 18.5
click at [453, 178] on input "LED allumée" at bounding box center [437, 174] width 37 height 11
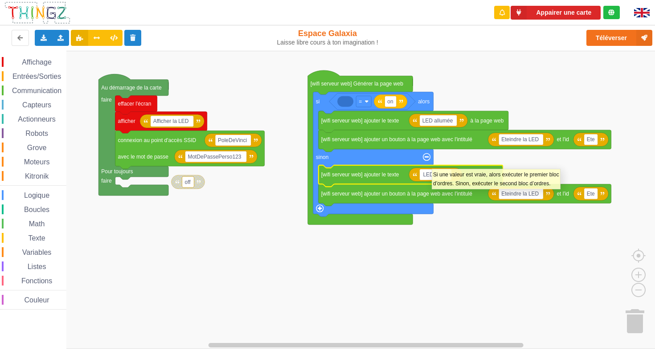
type input "LED éteinte"
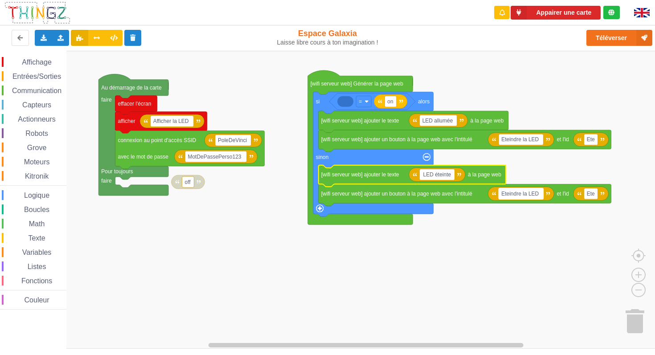
click at [509, 196] on text "Eteindre la LED" at bounding box center [519, 194] width 37 height 6
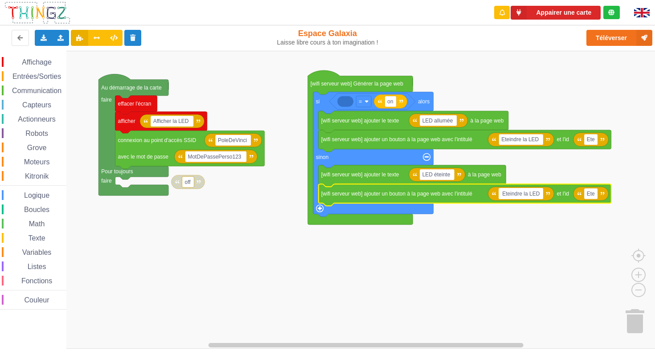
click at [506, 194] on input "Eteindre la LED" at bounding box center [520, 193] width 45 height 11
click at [507, 196] on input "Eteindre la LED" at bounding box center [520, 193] width 45 height 11
drag, startPoint x: 503, startPoint y: 193, endPoint x: 520, endPoint y: 194, distance: 16.9
click at [519, 193] on input "Eteindre la LED" at bounding box center [520, 193] width 45 height 11
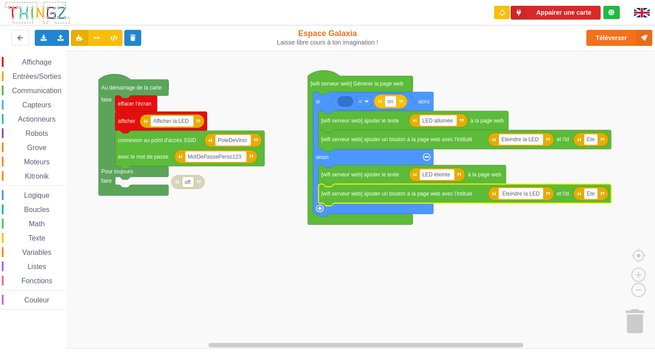
drag, startPoint x: 520, startPoint y: 194, endPoint x: 501, endPoint y: 193, distance: 18.3
click at [501, 193] on input "Eteindre la LED" at bounding box center [520, 193] width 45 height 11
type input "Allumer la LED"
click at [586, 194] on text "Ete" at bounding box center [589, 194] width 8 height 6
type input "AI"
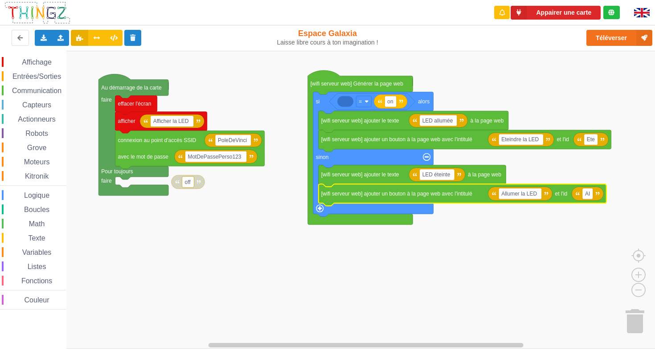
click at [510, 252] on rect "Espace de travail de Blocky" at bounding box center [330, 200] width 661 height 298
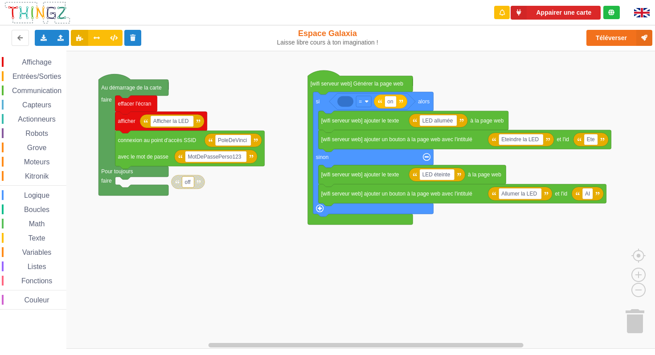
click at [118, 242] on rect "Espace de travail de Blocky" at bounding box center [330, 200] width 661 height 298
click at [32, 252] on span "Variables" at bounding box center [37, 252] width 32 height 8
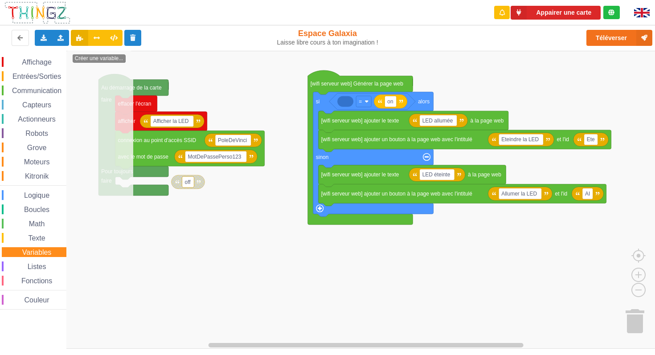
click at [203, 262] on rect "Espace de travail de Blocky" at bounding box center [330, 200] width 661 height 298
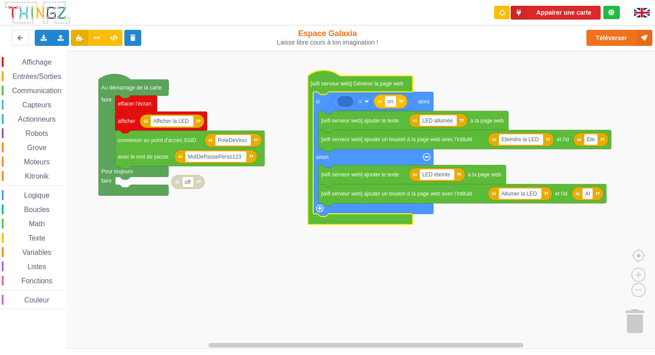
click at [319, 220] on icon "Espace de travail de Blocky" at bounding box center [360, 147] width 105 height 154
click at [24, 92] on span "Communication" at bounding box center [37, 91] width 52 height 8
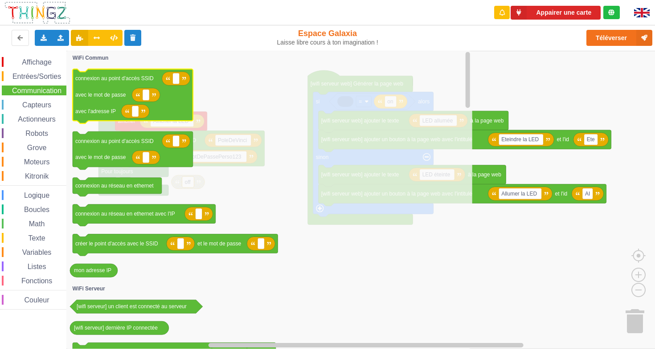
click at [191, 70] on icon "Espace de travail de Blocky" at bounding box center [133, 96] width 120 height 54
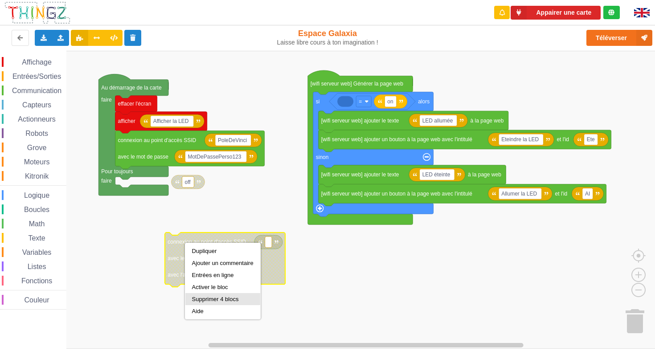
click at [198, 297] on div "Supprimer 4 blocs" at bounding box center [222, 299] width 61 height 7
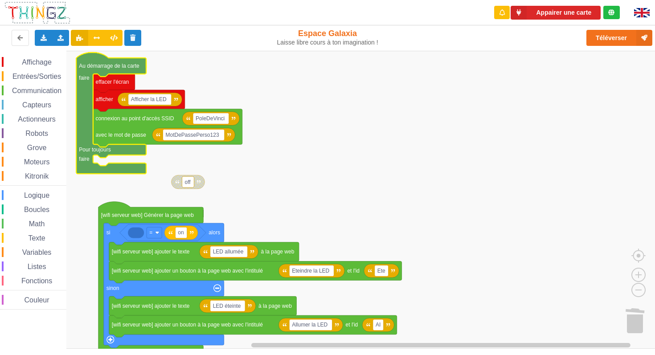
click at [126, 204] on rect "Espace de travail de Blocky" at bounding box center [330, 200] width 661 height 298
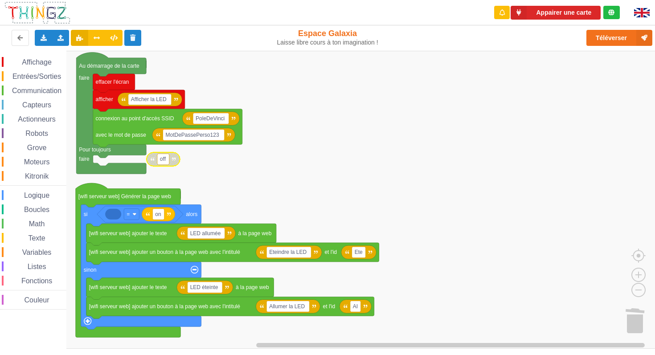
click at [407, 77] on rect "Espace de travail de Blocky" at bounding box center [330, 200] width 661 height 298
click at [40, 92] on span "Communication" at bounding box center [37, 91] width 52 height 8
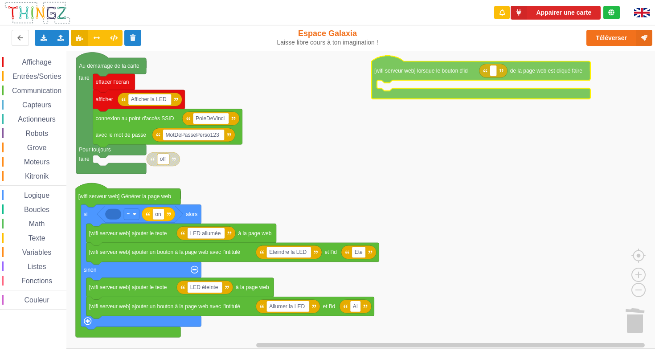
click at [427, 73] on div "Affichage Entrées/Sorties Communication Capteurs Actionneurs Robots Grove Moteu…" at bounding box center [330, 200] width 661 height 298
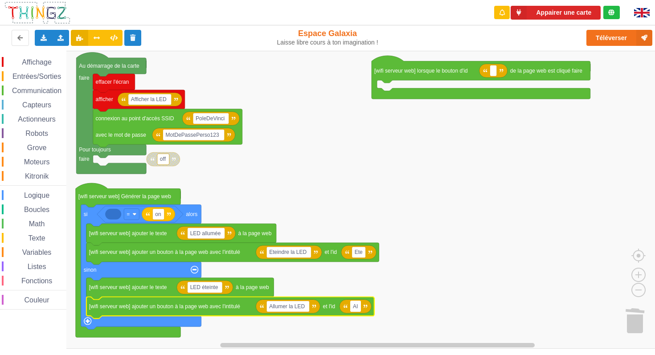
drag, startPoint x: 355, startPoint y: 308, endPoint x: 366, endPoint y: 307, distance: 11.6
click at [355, 308] on input "AI" at bounding box center [355, 306] width 11 height 11
type input "Al"
click at [426, 314] on rect "Espace de travail de Blocky" at bounding box center [330, 200] width 661 height 298
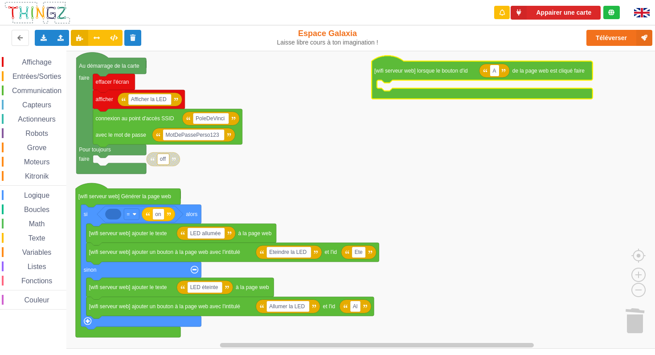
type input "Al"
click at [472, 166] on rect "Espace de travail de Blocky" at bounding box center [330, 200] width 661 height 298
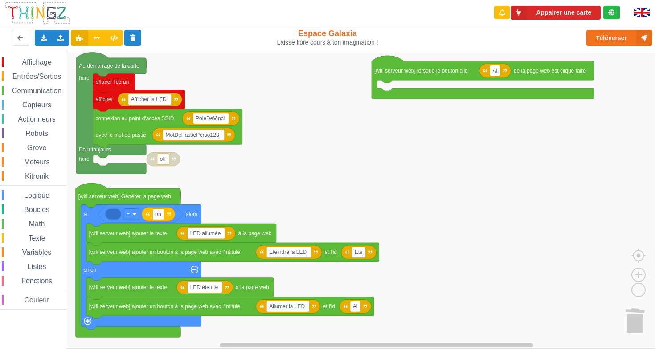
click at [374, 65] on icon "Espace de travail de Blocky" at bounding box center [482, 77] width 222 height 43
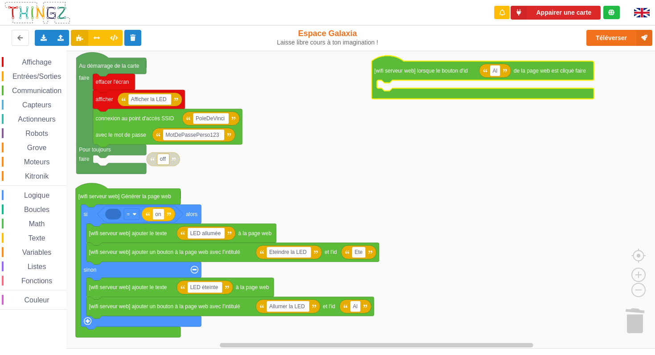
click at [31, 237] on span "Texte" at bounding box center [37, 238] width 20 height 8
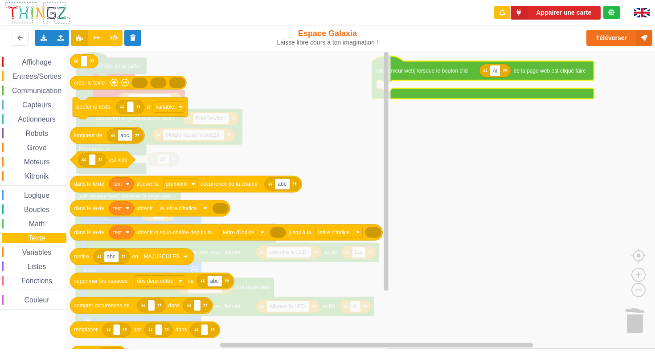
click at [31, 237] on span "Texte" at bounding box center [37, 238] width 20 height 8
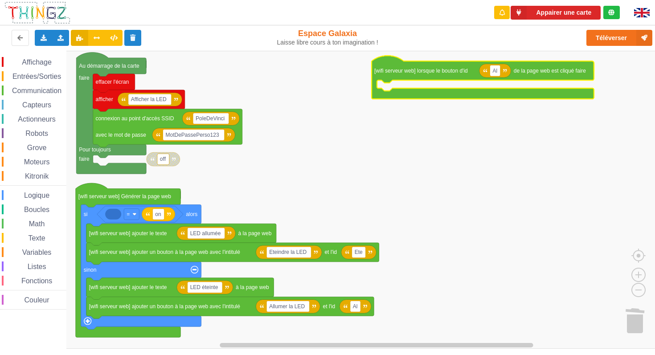
click at [32, 252] on span "Variables" at bounding box center [37, 252] width 32 height 8
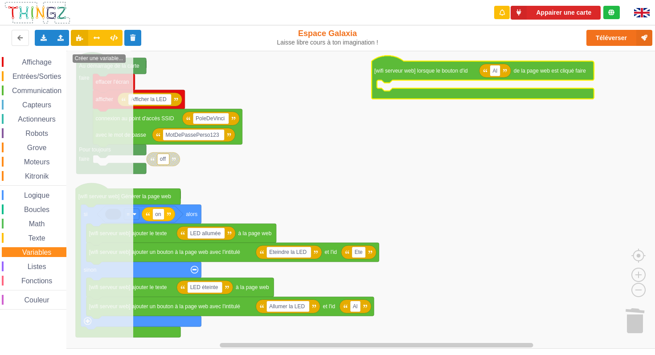
click at [31, 252] on span "Variables" at bounding box center [37, 252] width 32 height 8
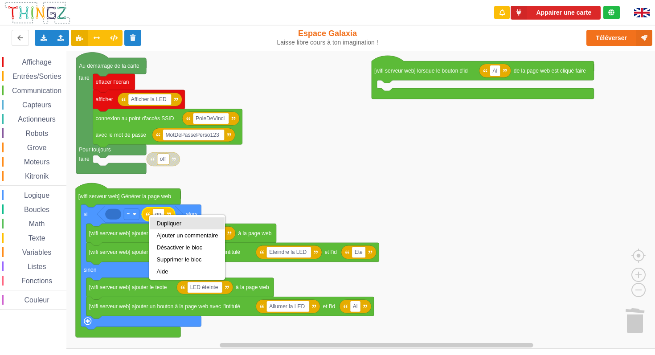
click at [167, 219] on div "Dupliquer" at bounding box center [187, 223] width 75 height 12
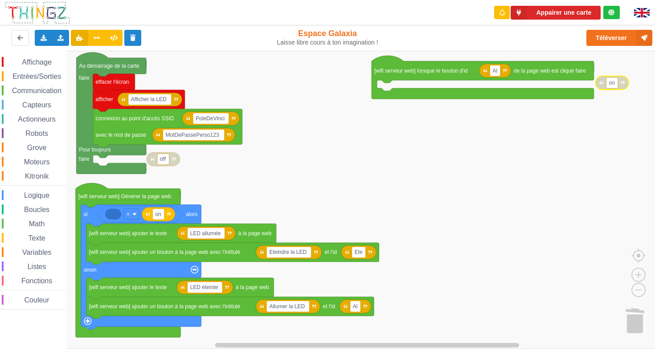
click at [31, 64] on span "Affichage" at bounding box center [36, 62] width 32 height 8
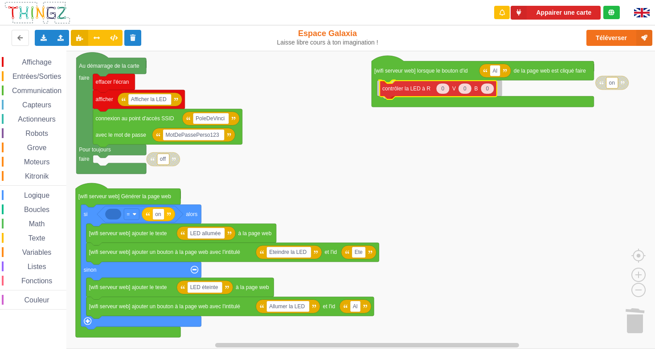
click at [412, 87] on div "Affichage Entrées/Sorties Communication Capteurs Actionneurs Robots Grove Moteu…" at bounding box center [330, 200] width 661 height 298
click at [460, 90] on icon "Espace de travail de Blocky" at bounding box center [461, 88] width 13 height 11
type input "255"
click at [498, 186] on rect "Espace de travail de Blocky" at bounding box center [330, 200] width 661 height 298
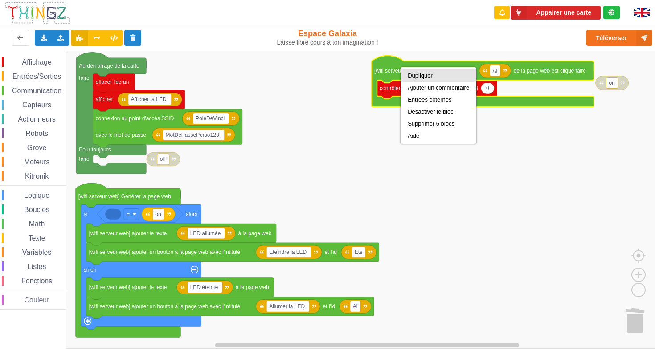
click at [427, 75] on div "Dupliquer" at bounding box center [437, 75] width 61 height 7
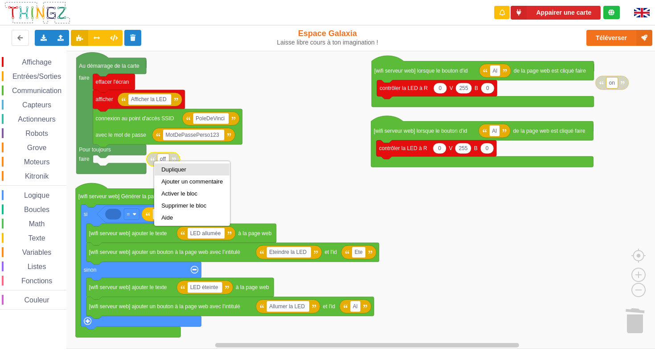
click at [182, 170] on div "Dupliquer" at bounding box center [191, 169] width 61 height 7
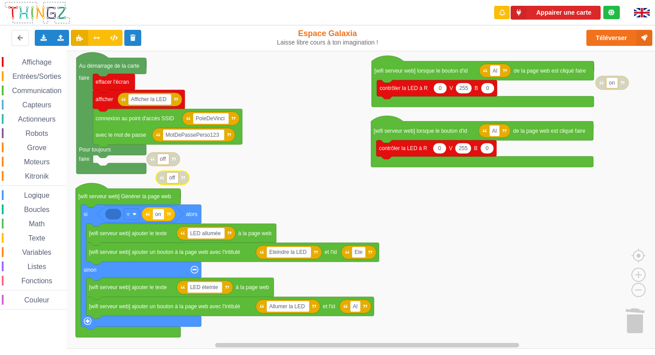
click at [161, 180] on icon "Espace de travail de Blocky" at bounding box center [172, 178] width 33 height 14
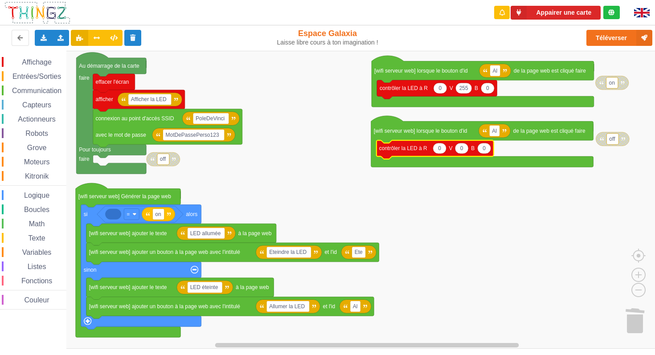
click at [38, 248] on span "Variables" at bounding box center [37, 252] width 32 height 8
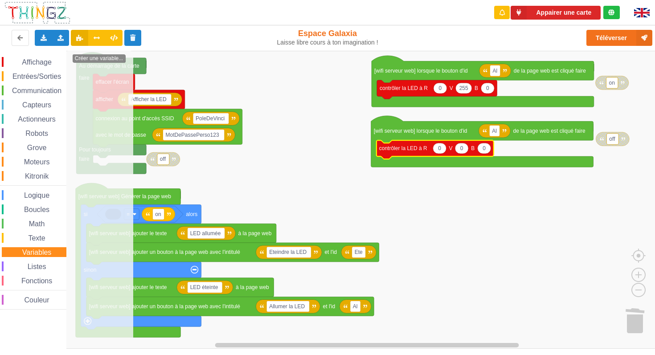
click at [303, 175] on rect "Espace de travail de Blocky" at bounding box center [330, 200] width 661 height 298
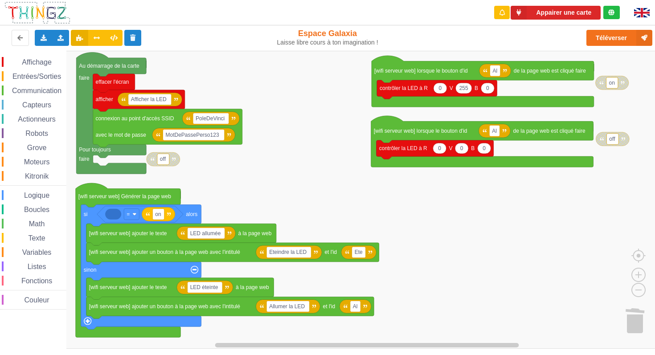
click at [39, 253] on span "Variables" at bounding box center [37, 252] width 32 height 8
click at [253, 187] on rect "Espace de travail de Blocky" at bounding box center [330, 200] width 661 height 298
